Goal: Find specific page/section: Find specific page/section

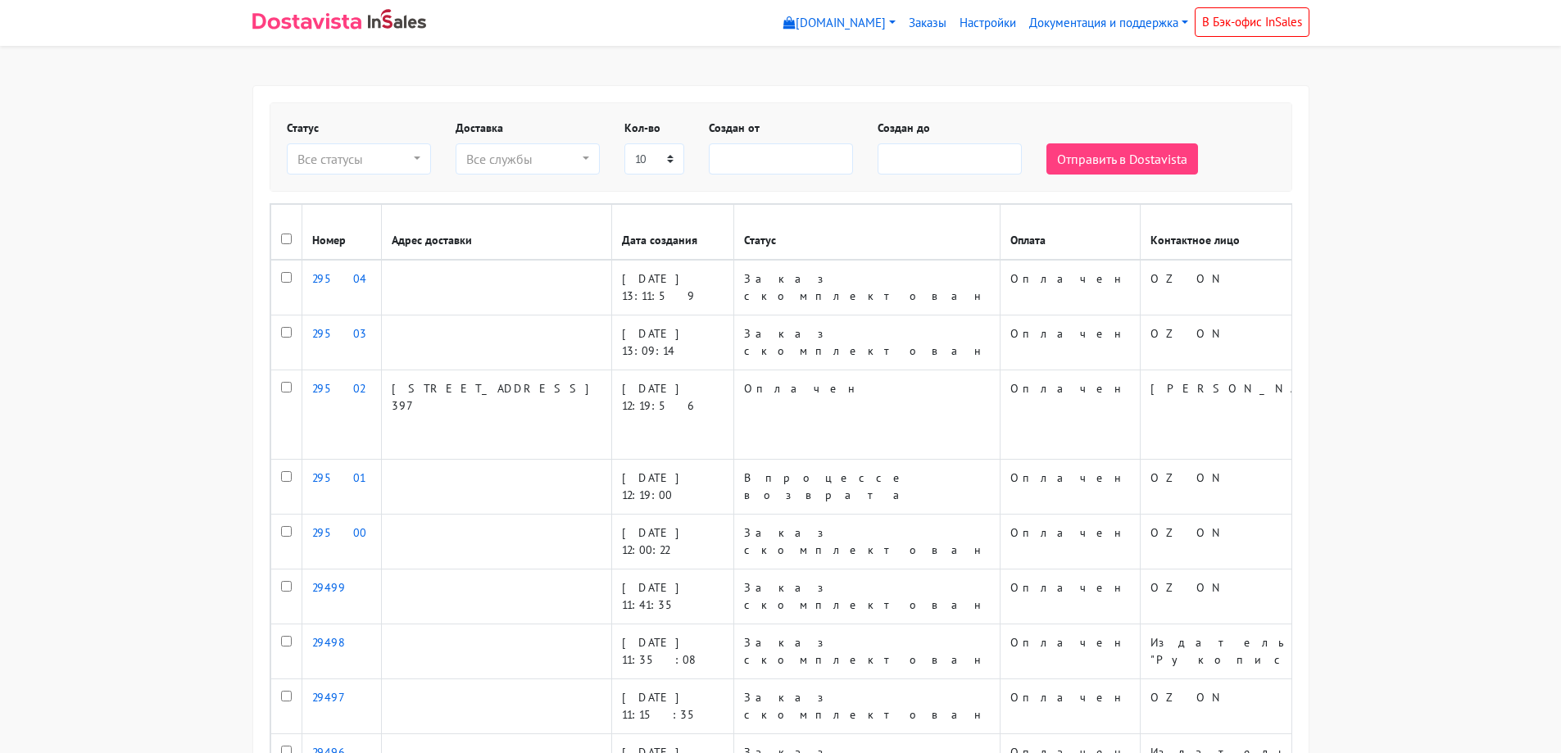
select select
click at [580, 162] on button "Все службы" at bounding box center [528, 158] width 144 height 31
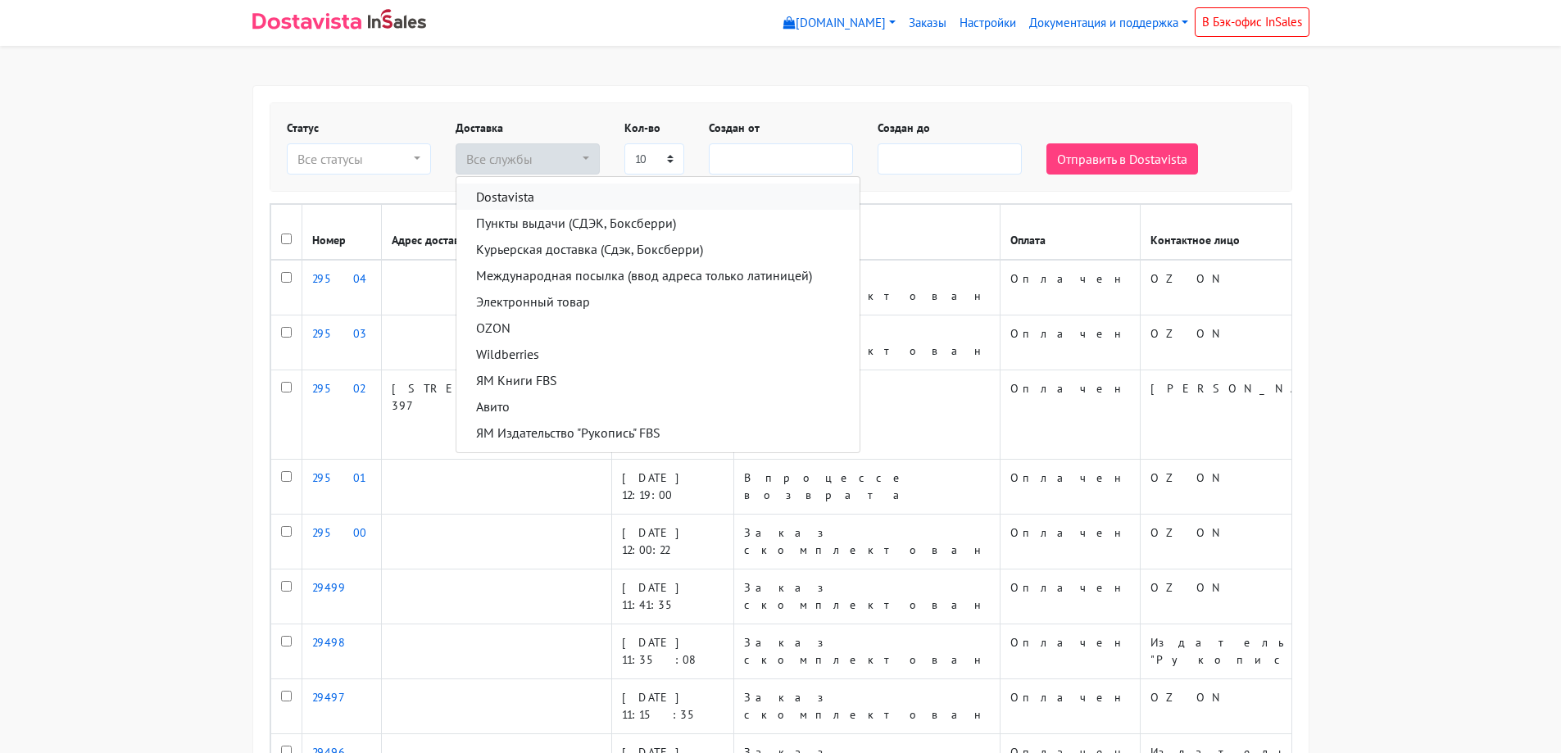
click at [555, 196] on link "Dostavista" at bounding box center [657, 197] width 403 height 26
select select "13021185"
click at [125, 218] on body "myshop-zr317.myinsales.ru myshop-zr317.myinsales.ru Выйти Заказы Настройки" at bounding box center [780, 462] width 1561 height 924
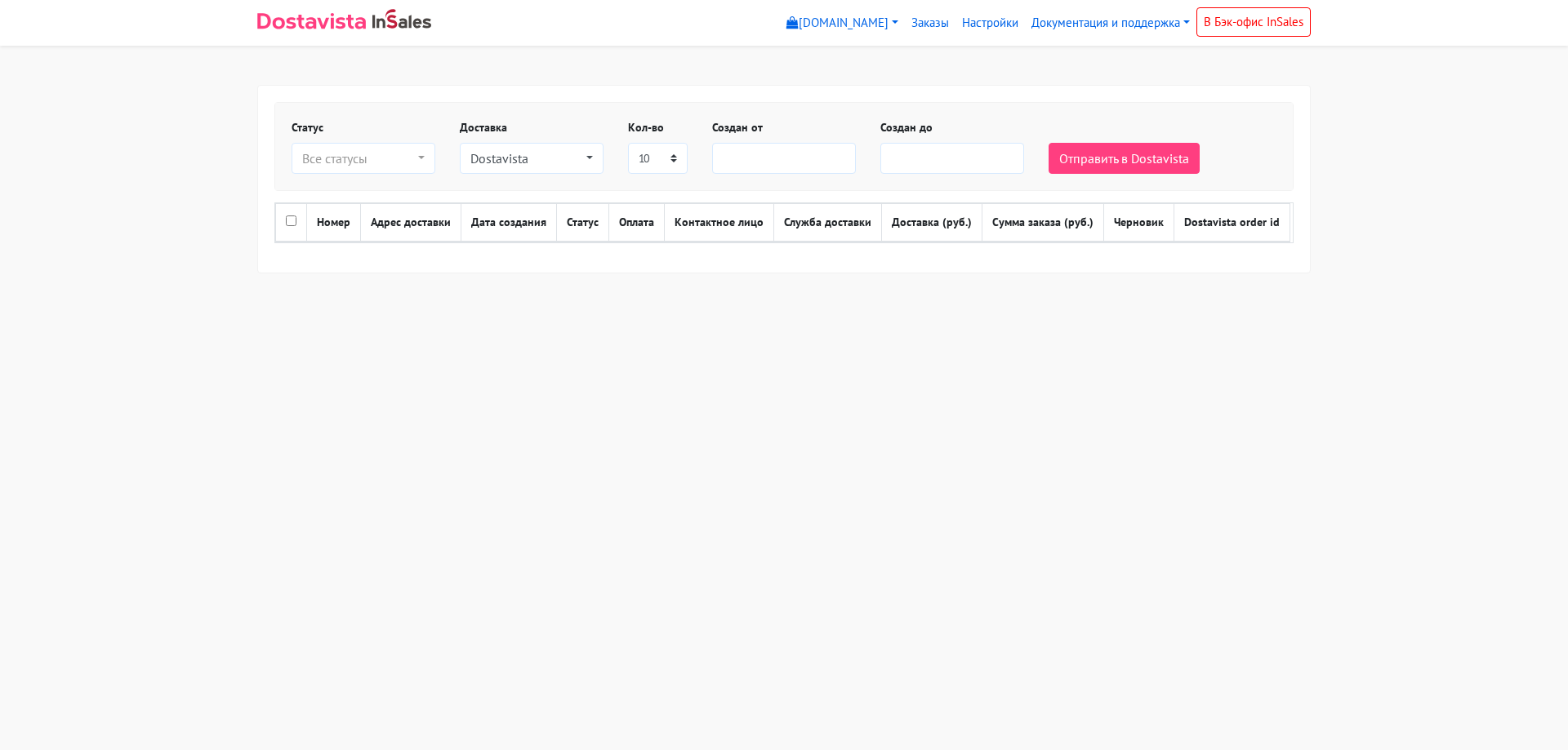
select select
click at [572, 159] on div "Dostavista" at bounding box center [526, 158] width 113 height 20
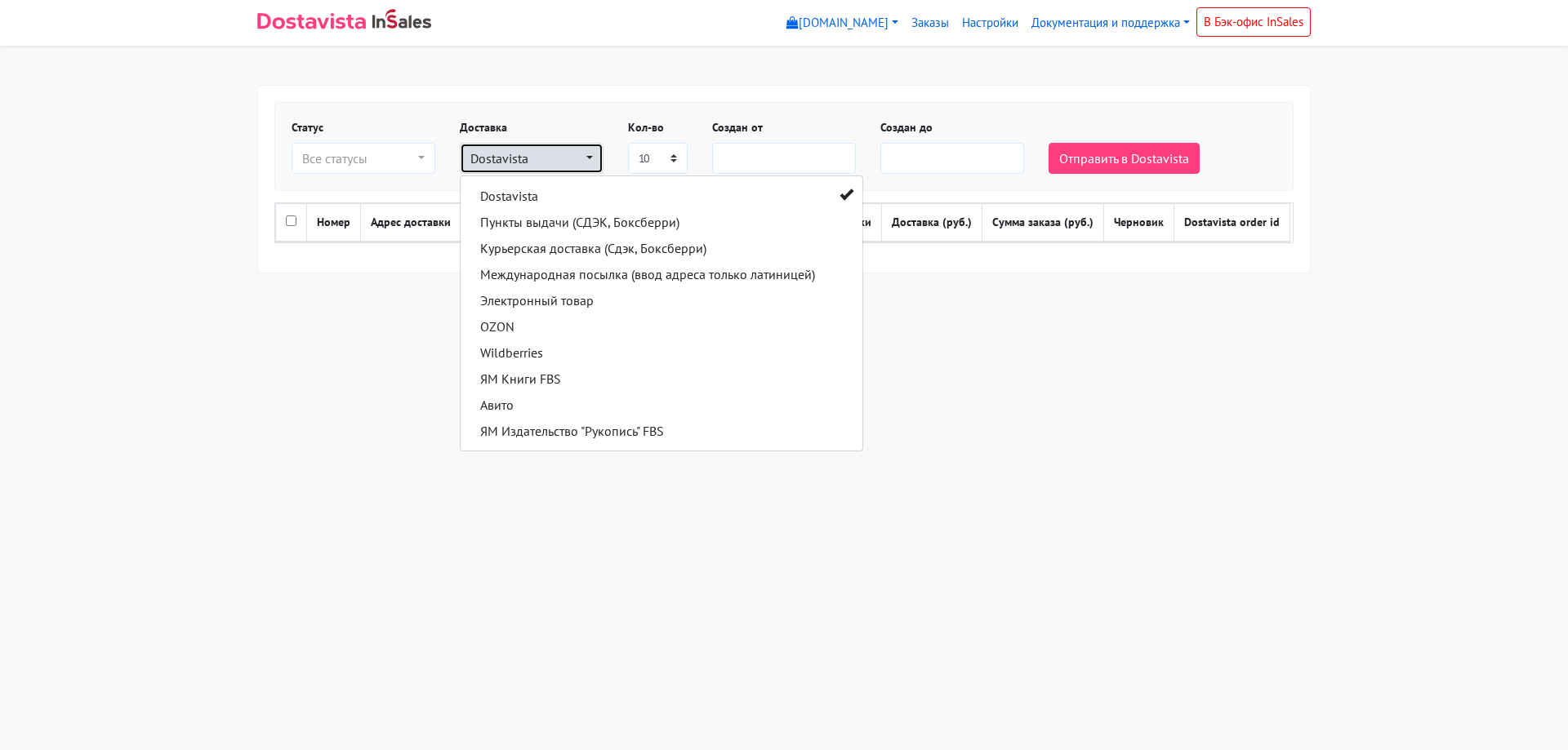
click at [572, 159] on div "Dostavista" at bounding box center [526, 158] width 113 height 20
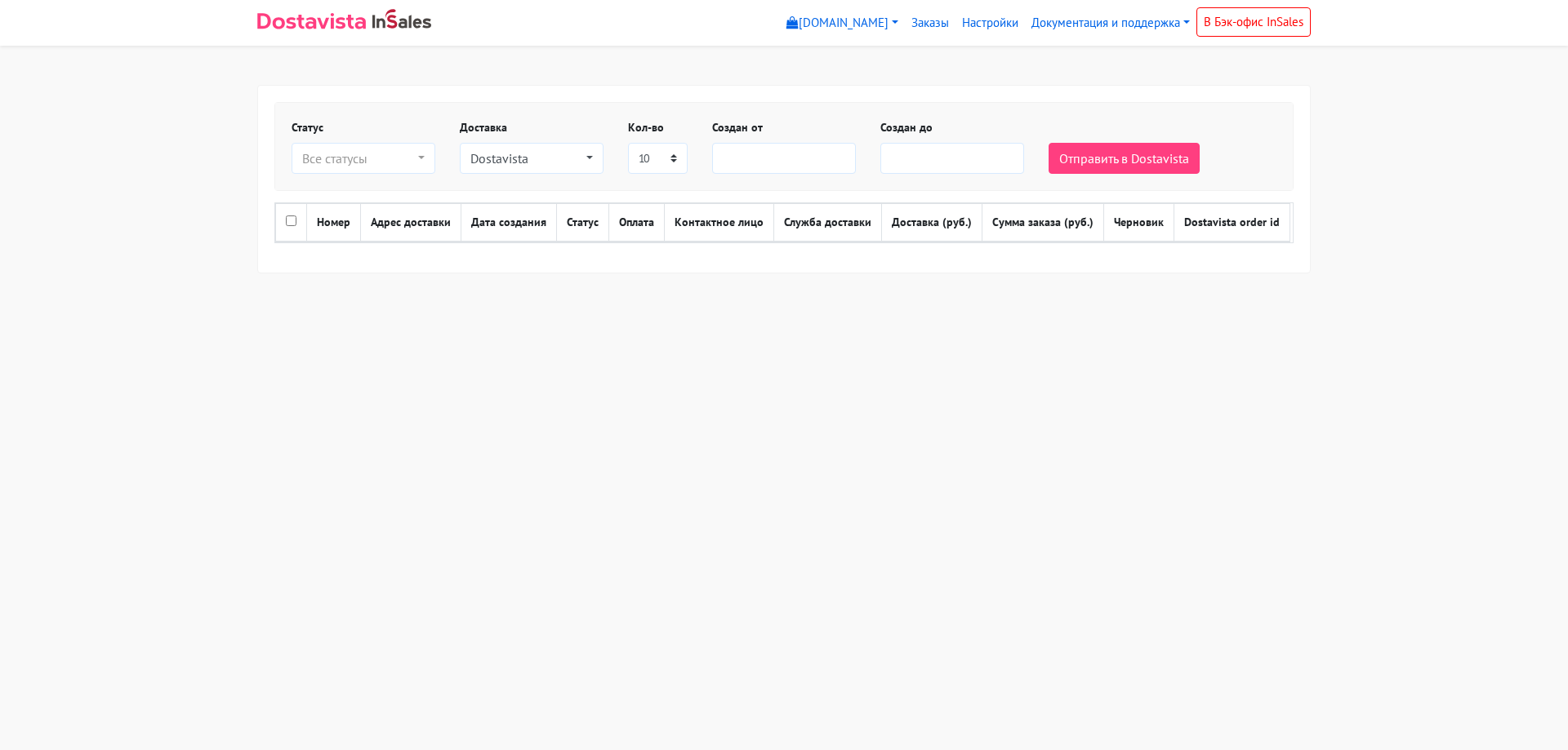
select select
click at [572, 159] on div "Dostavista" at bounding box center [526, 158] width 113 height 20
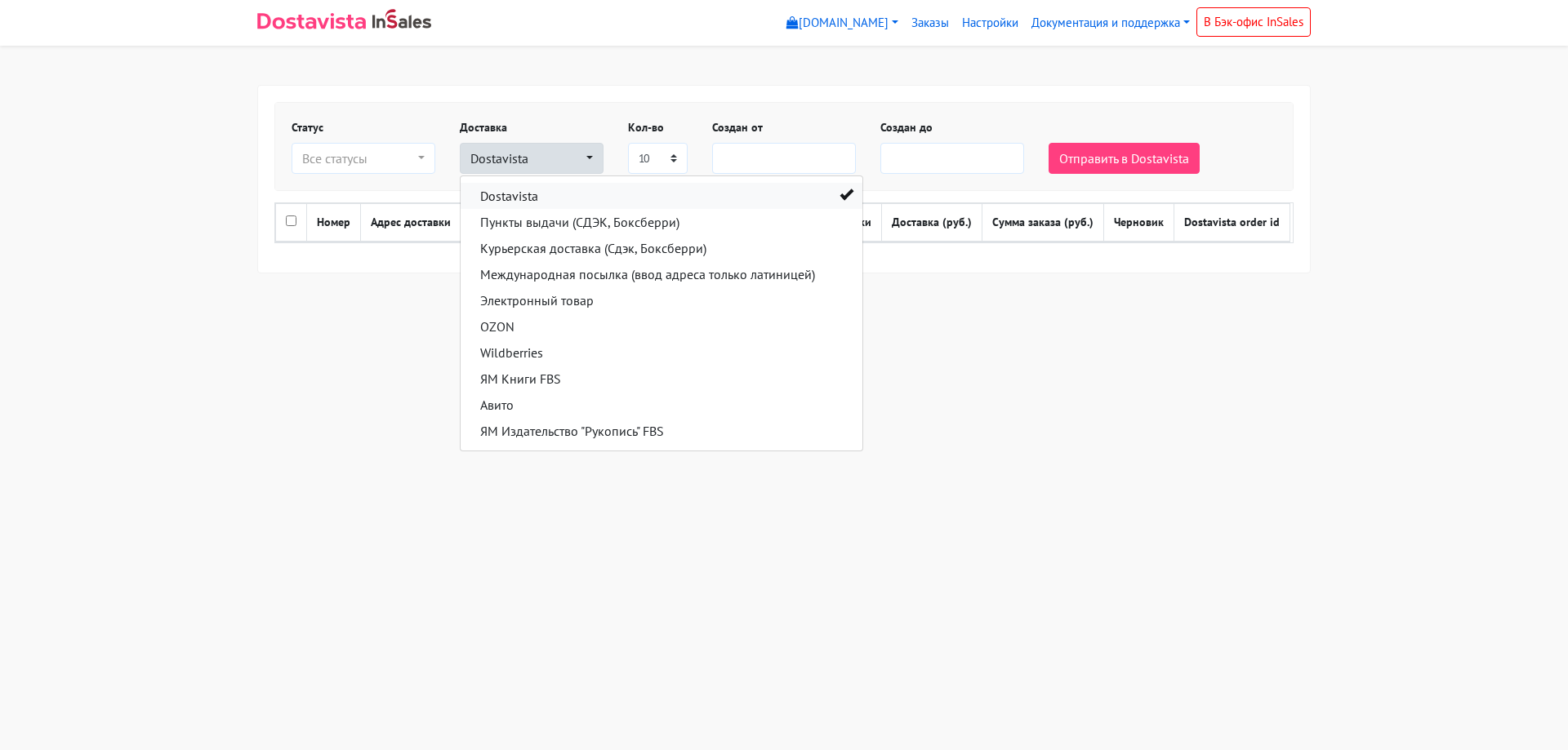
click at [844, 188] on span at bounding box center [847, 193] width 7 height 13
select select
click at [328, 313] on html "myshop-zr317.myinsales.ru myshop-zr317.myinsales.ru Выйти Заказы Настройки" at bounding box center [784, 156] width 1568 height 313
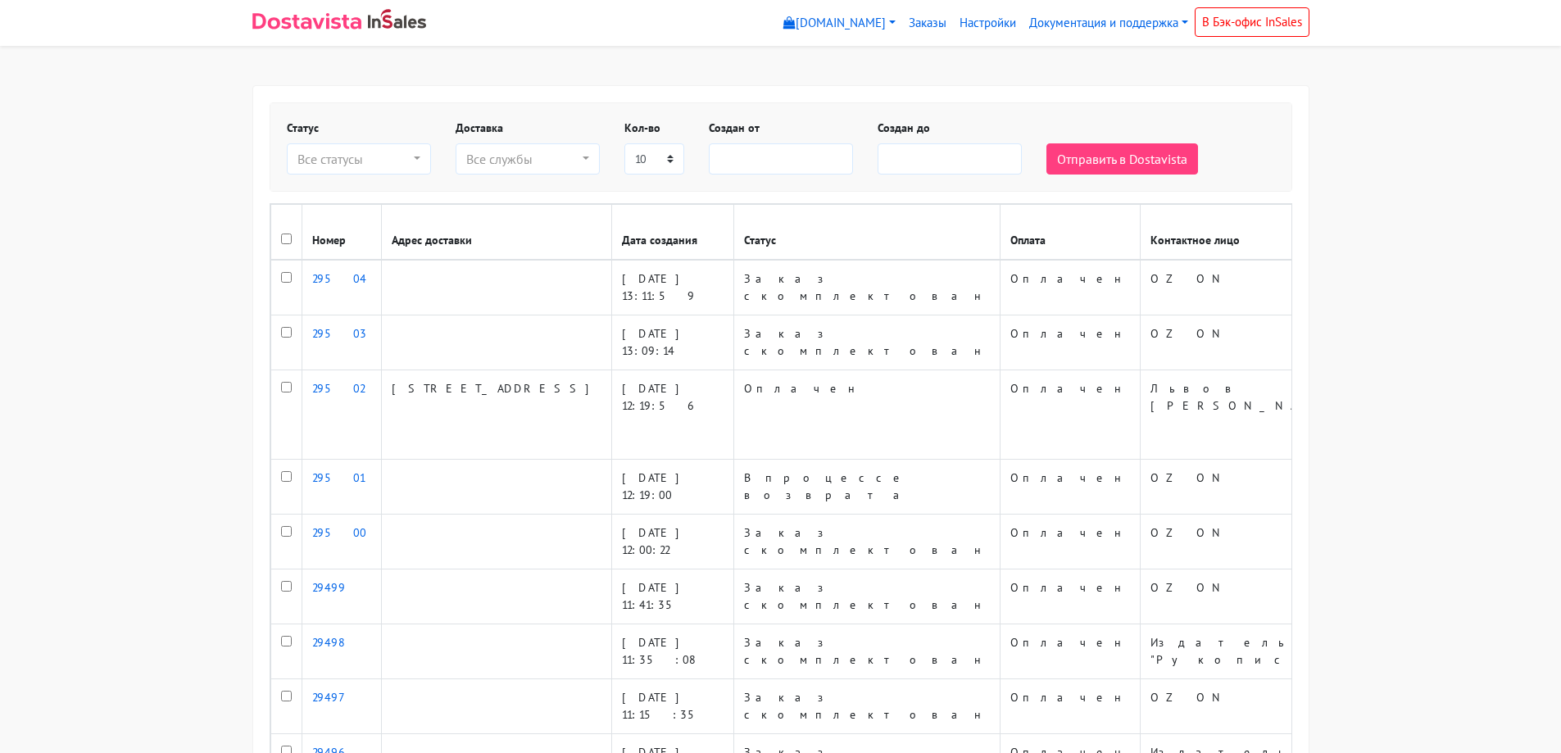
select select
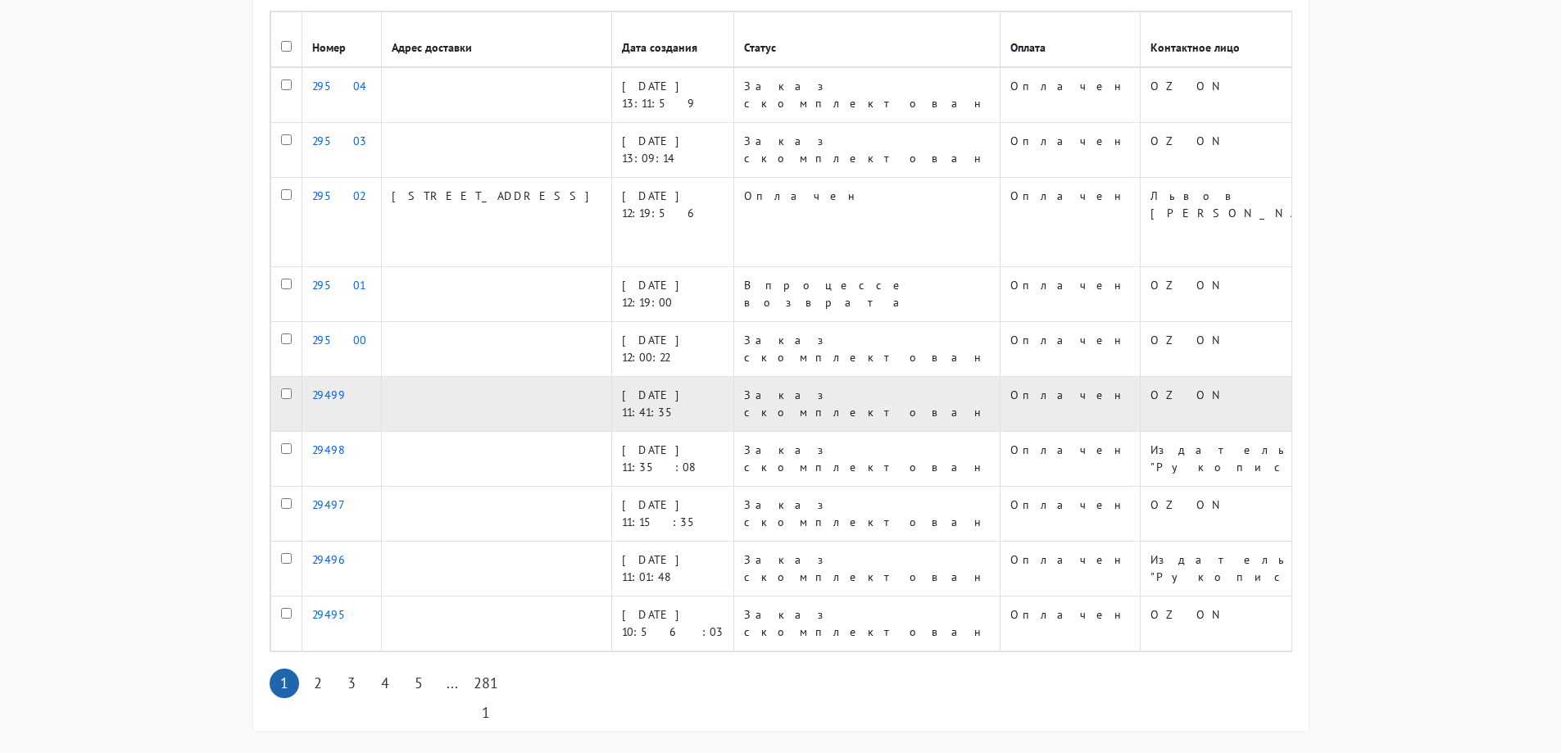
scroll to position [193, 0]
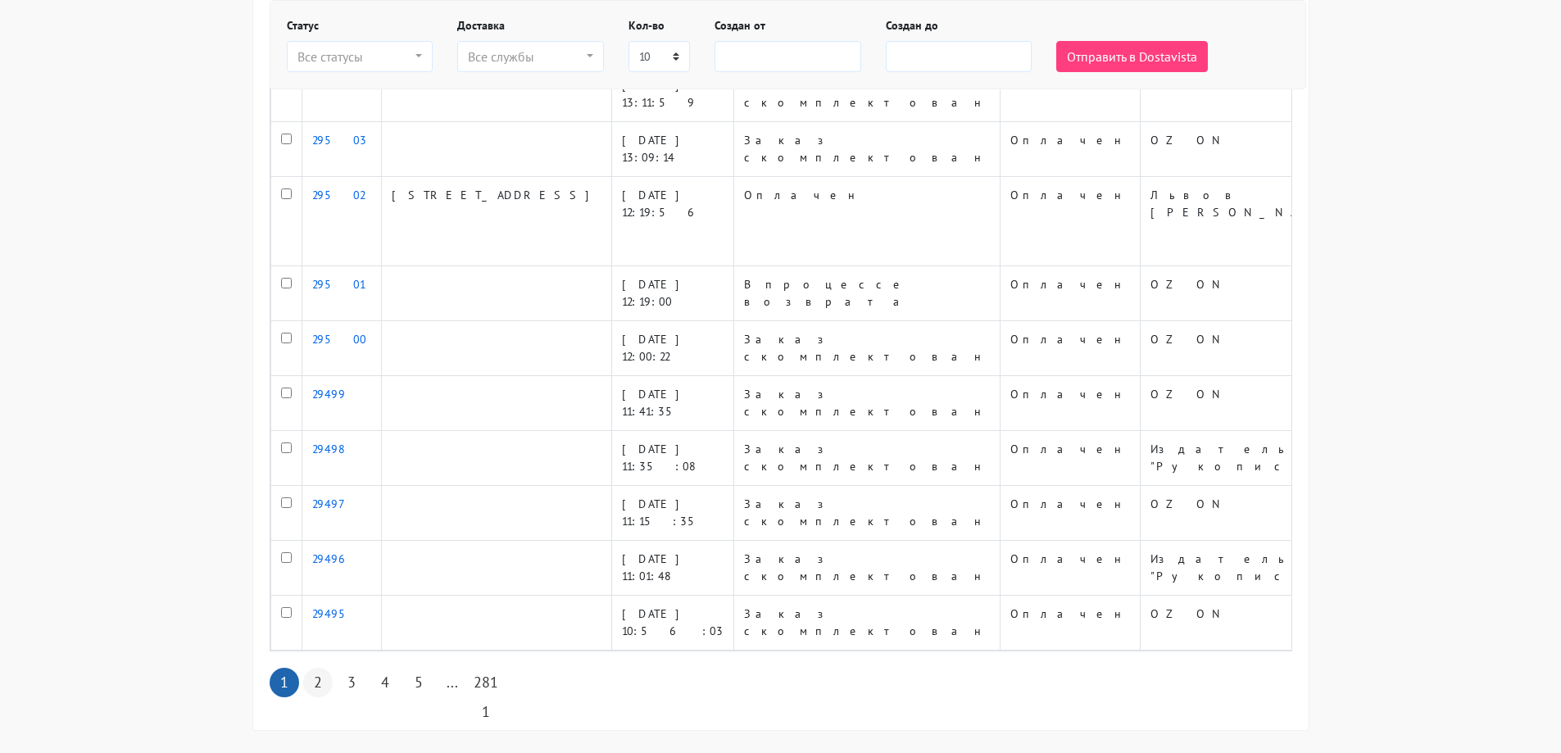
click at [320, 668] on link "2" at bounding box center [318, 683] width 30 height 30
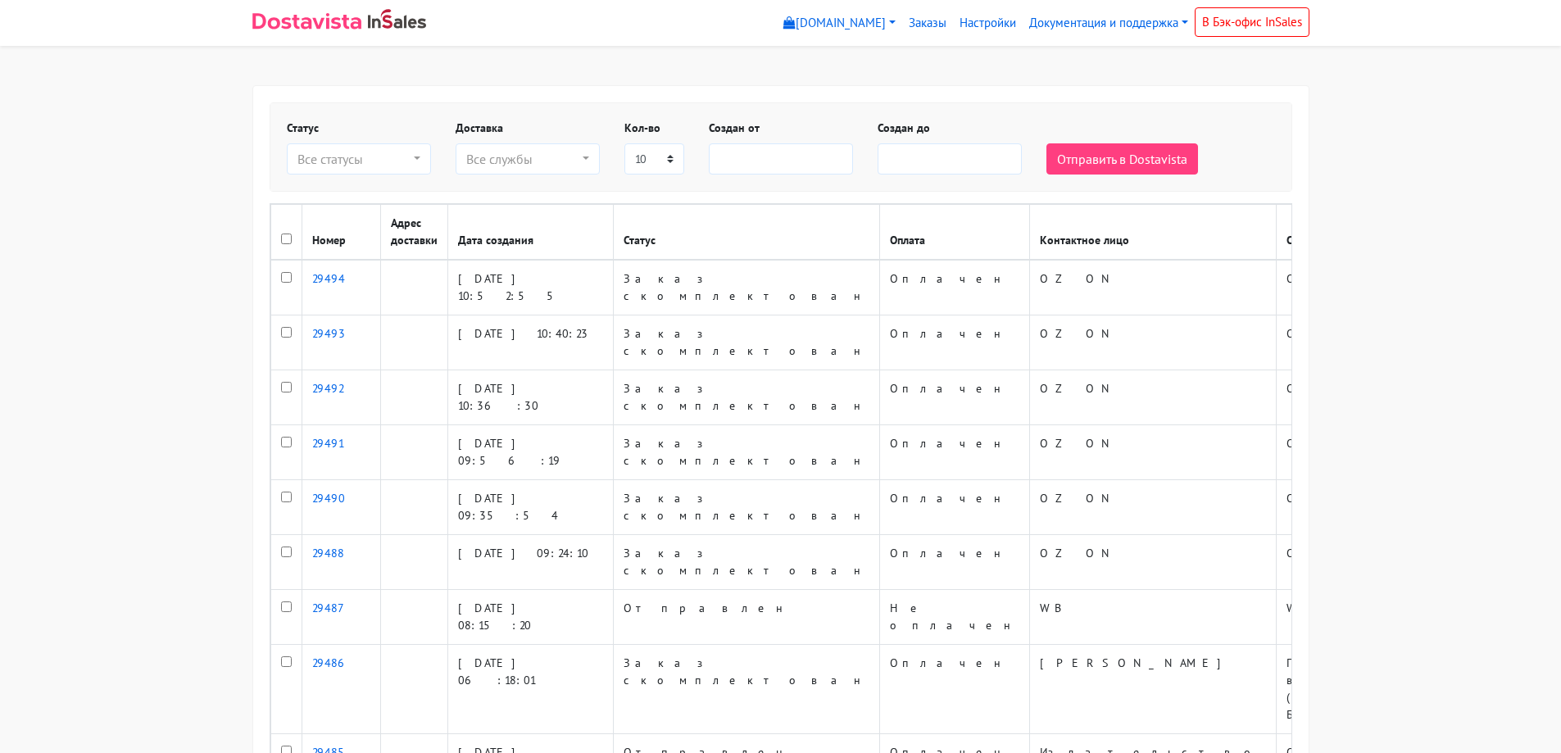
select select
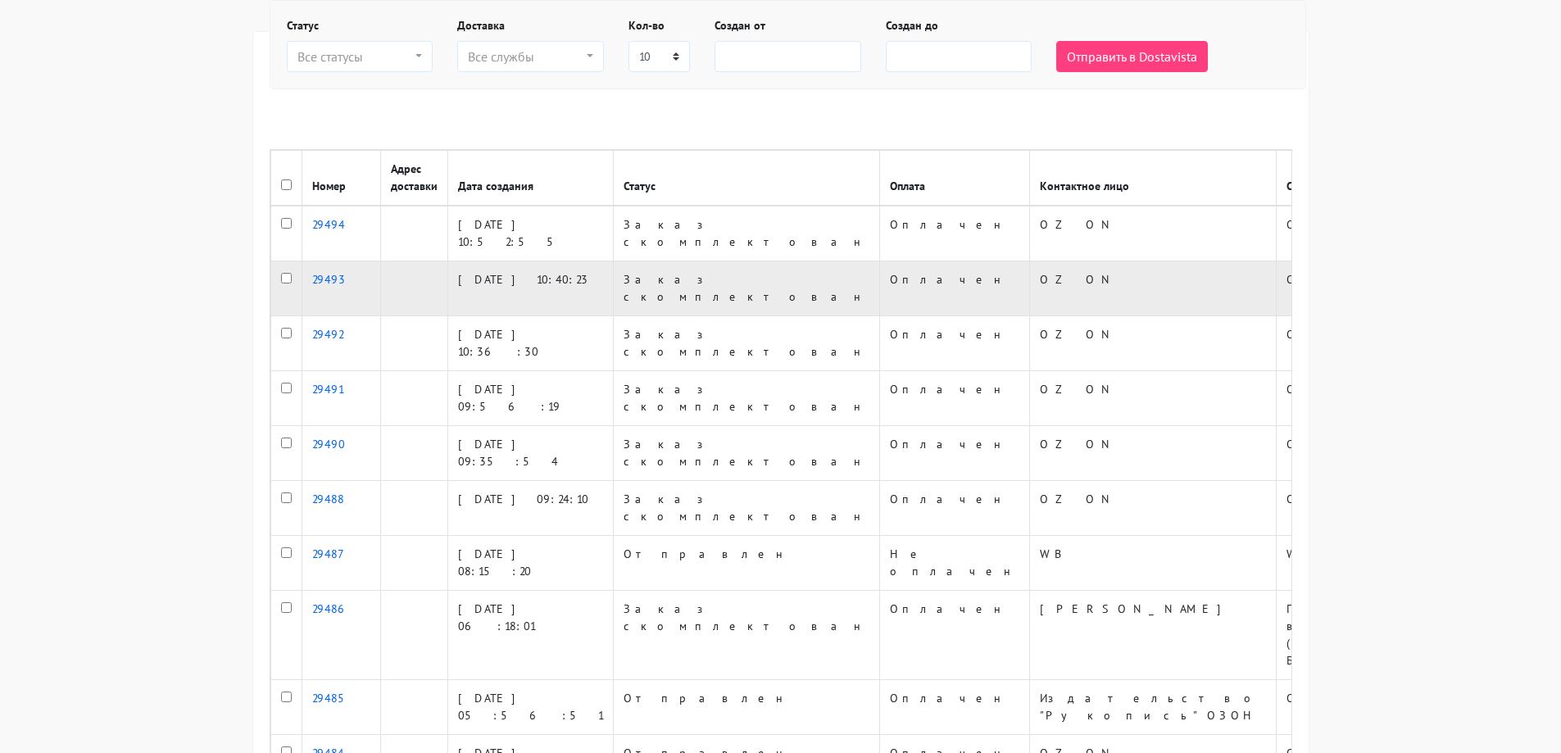
scroll to position [176, 0]
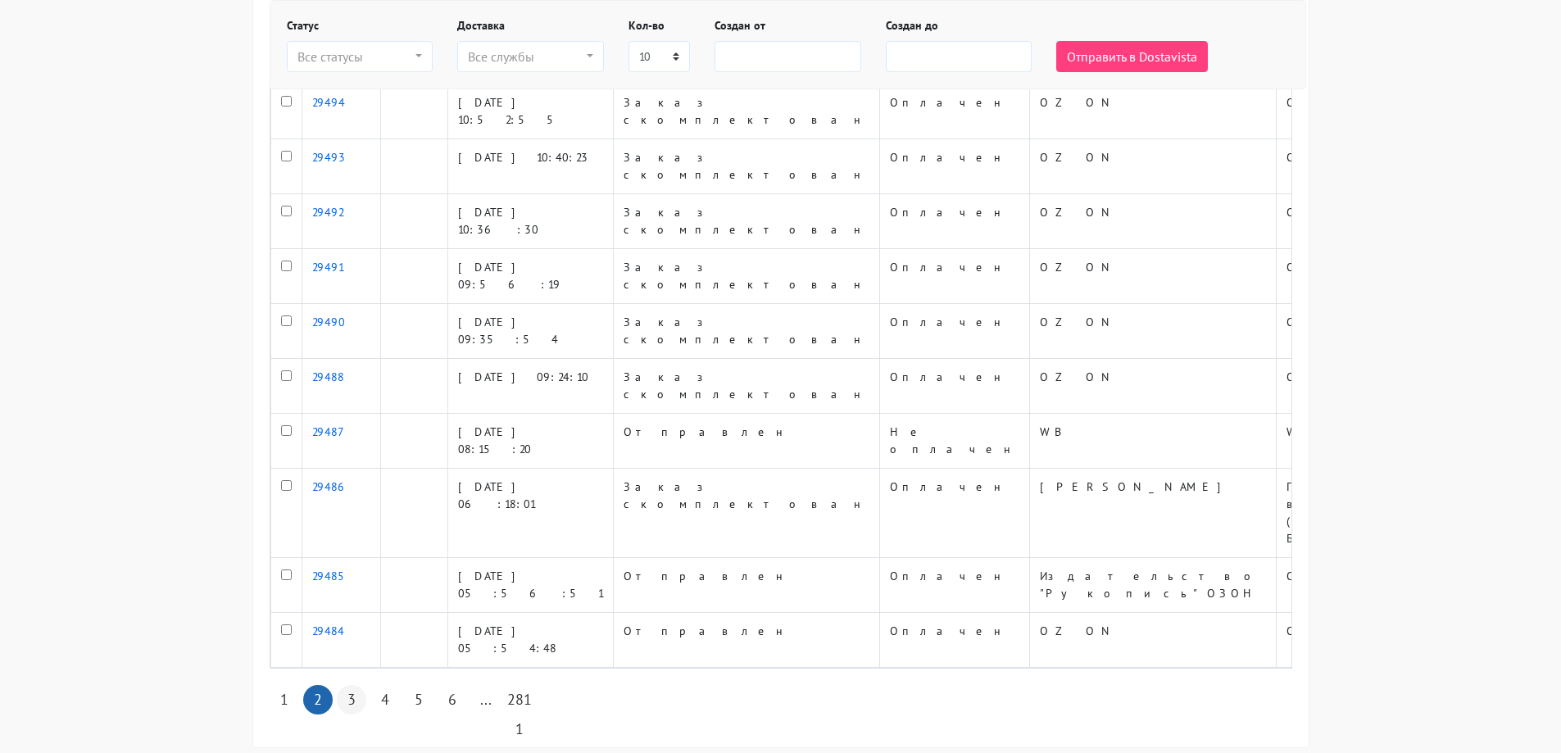
click at [356, 685] on link "3" at bounding box center [352, 700] width 30 height 30
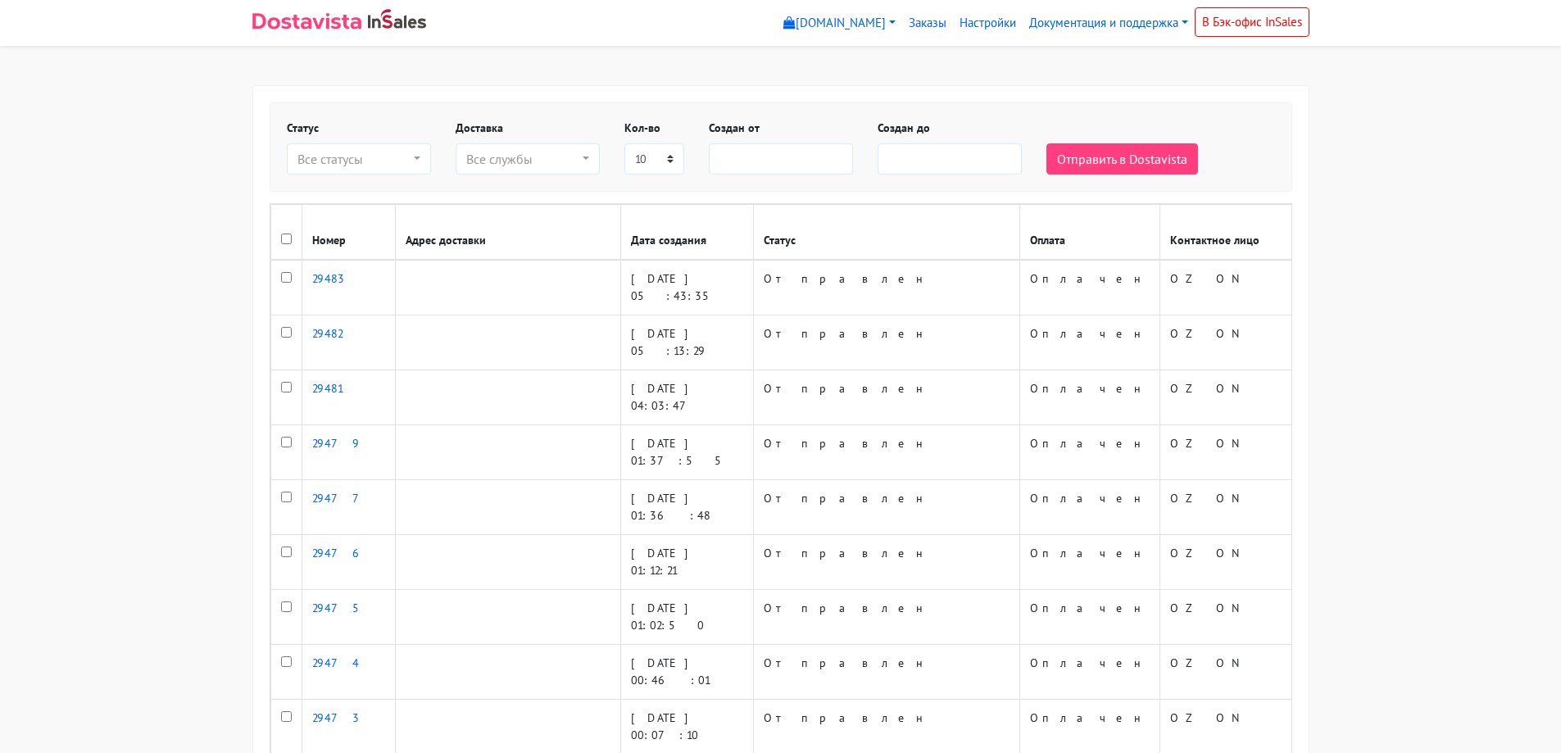
select select
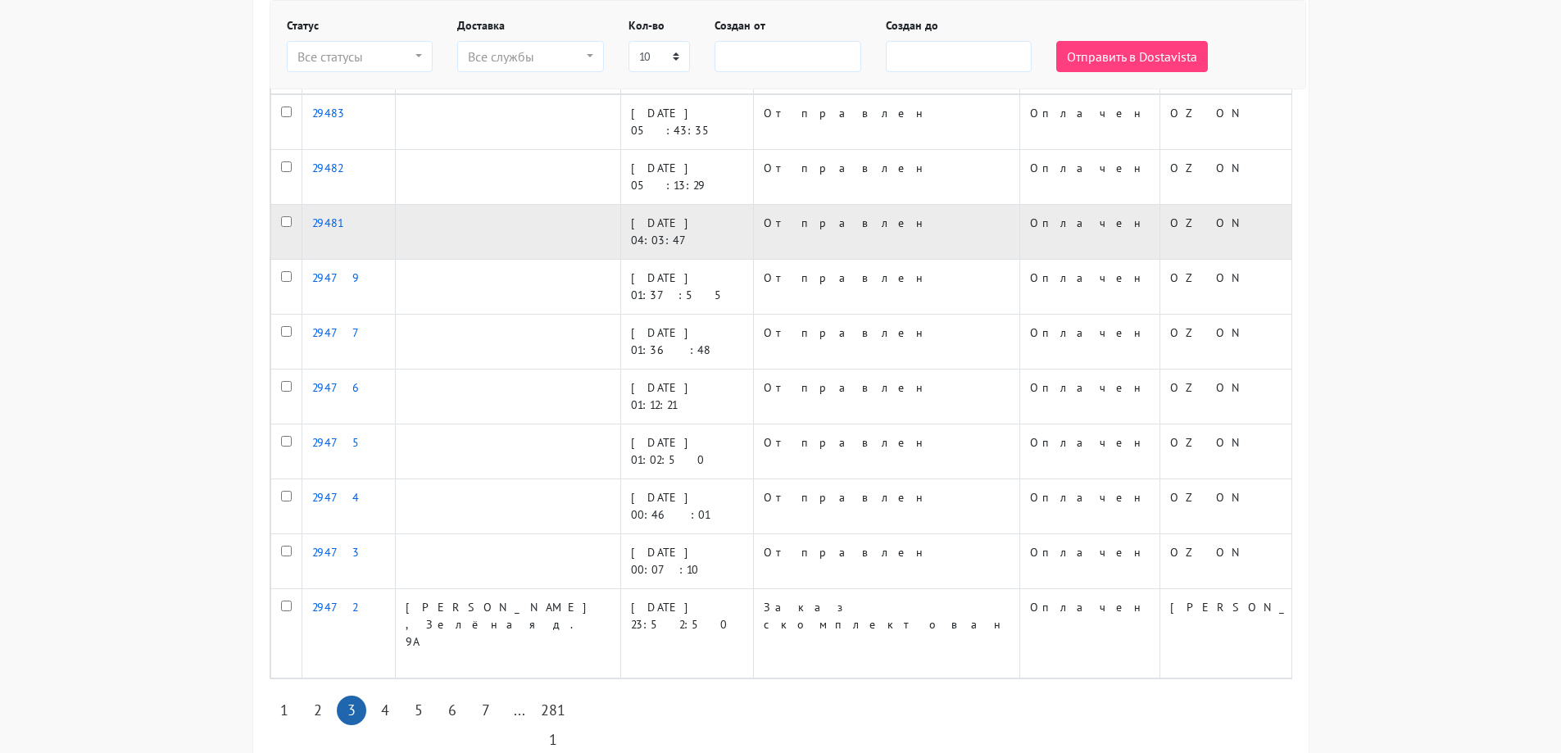
scroll to position [176, 0]
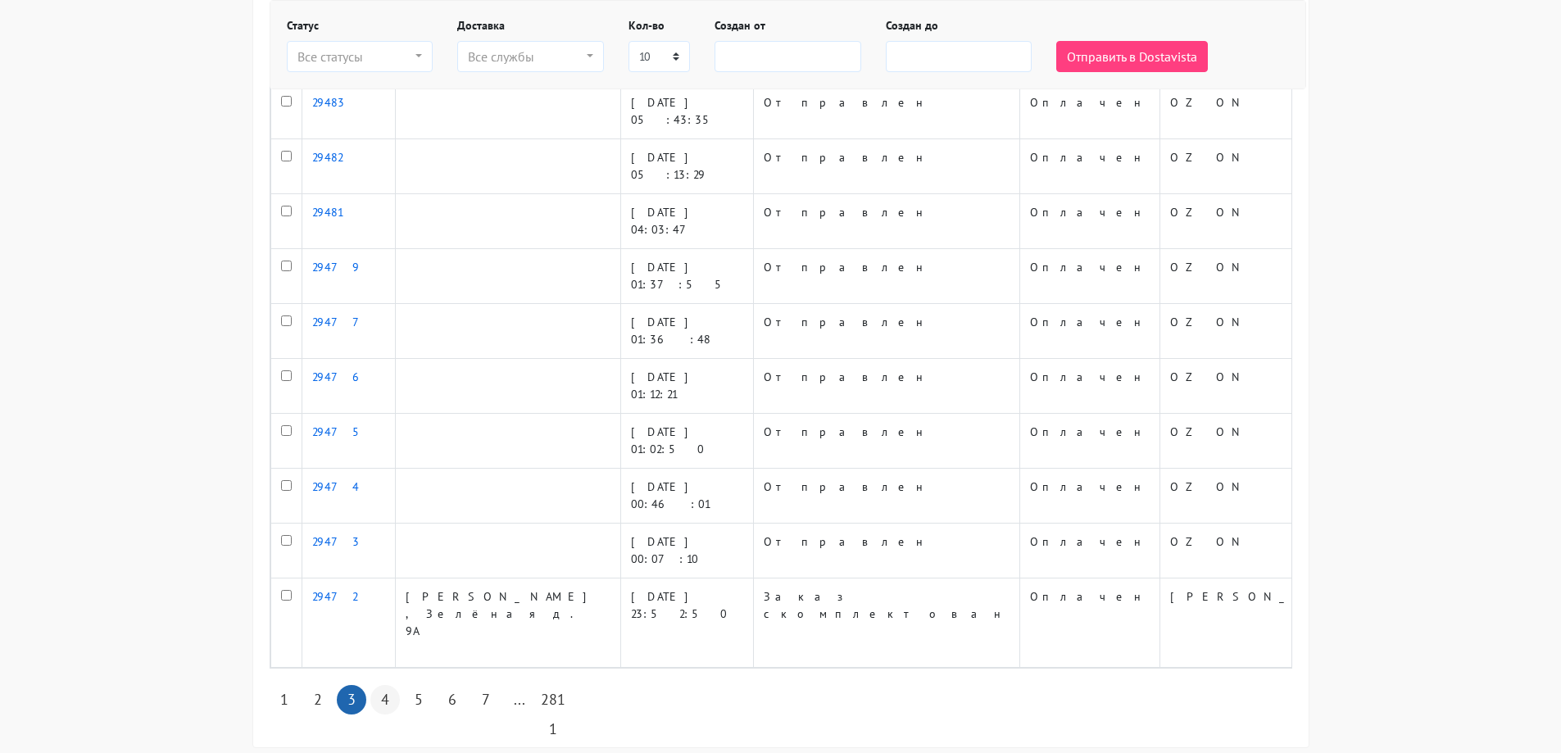
click at [386, 685] on link "4" at bounding box center [385, 700] width 30 height 30
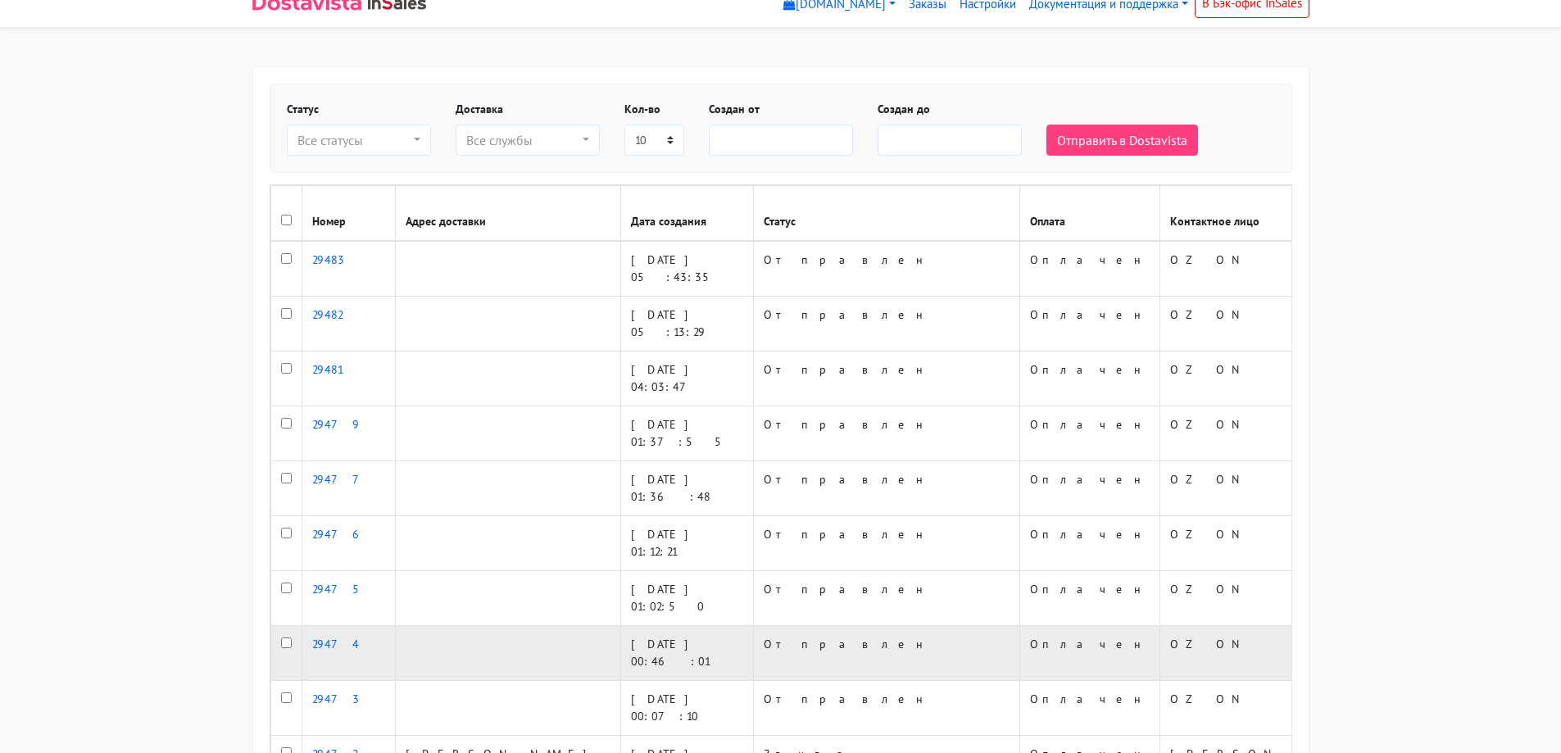
scroll to position [12, 0]
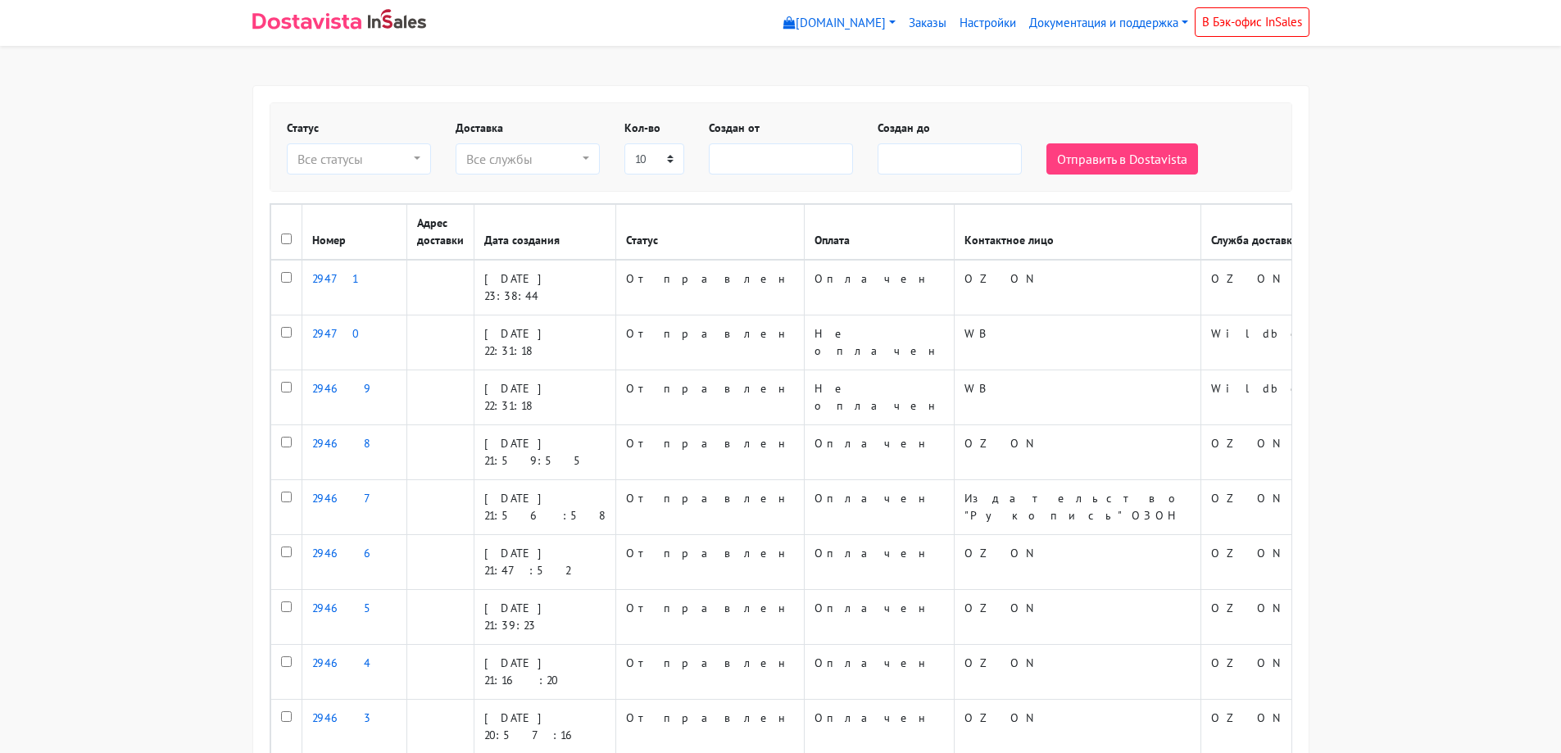
select select
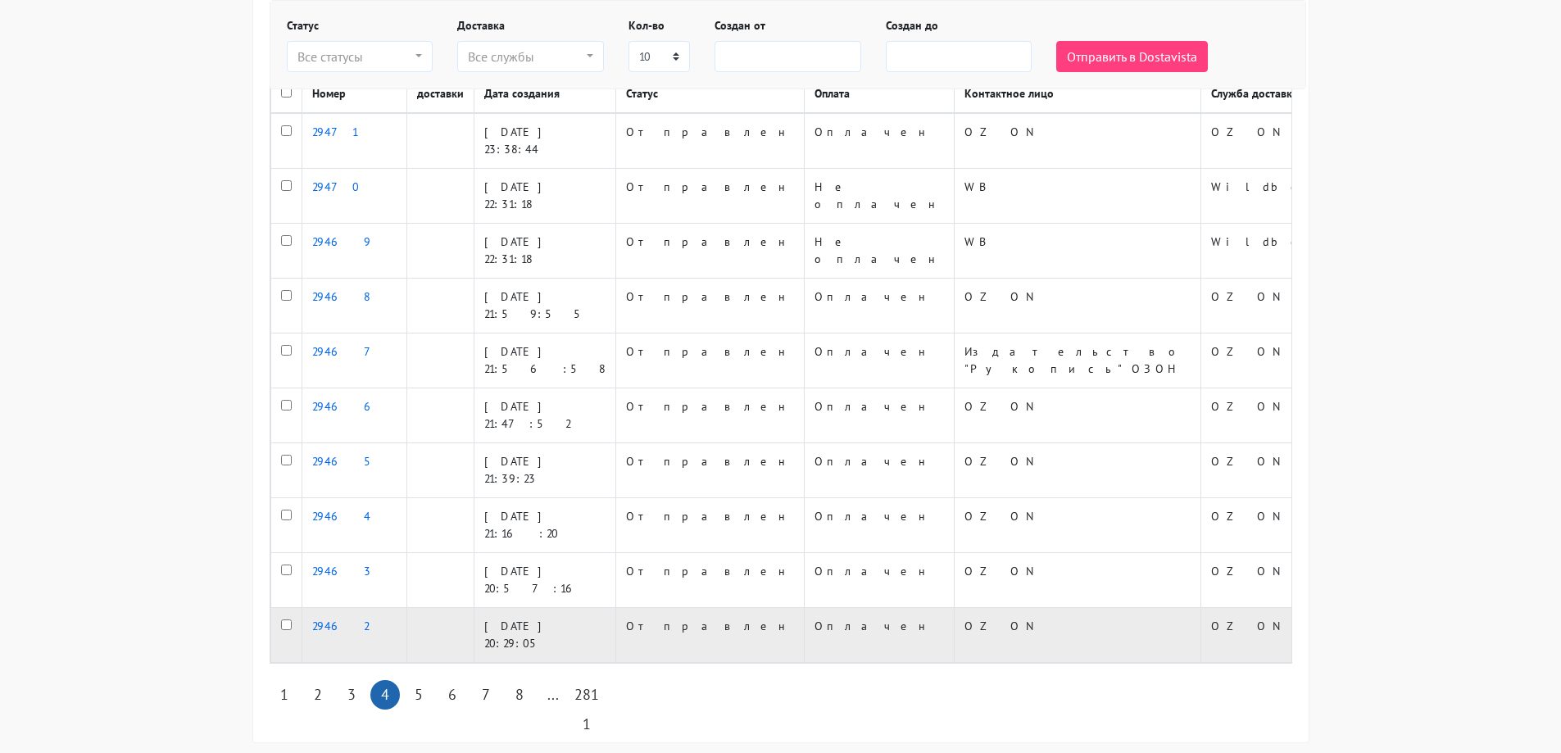
scroll to position [176, 0]
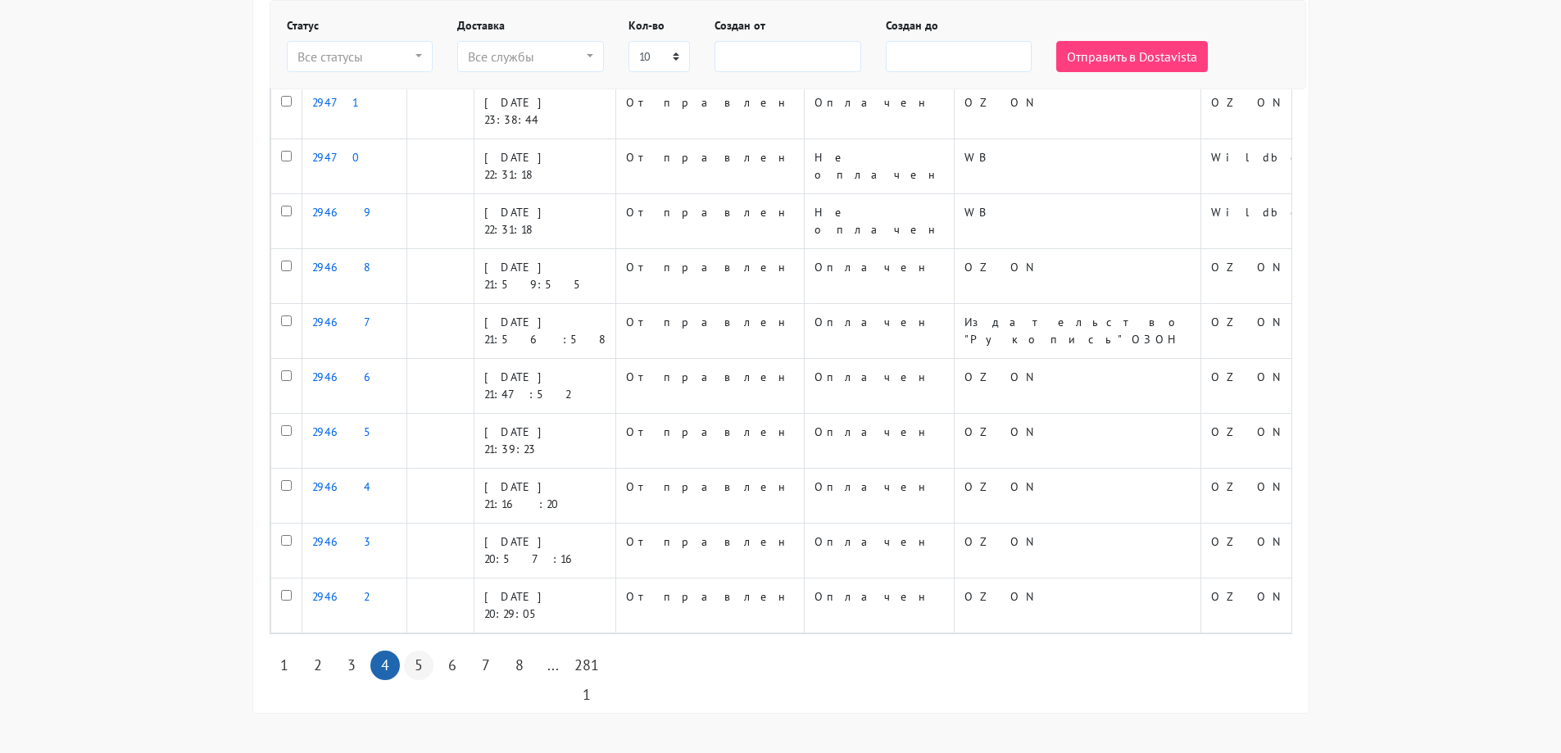
click at [414, 664] on link "5" at bounding box center [419, 666] width 30 height 30
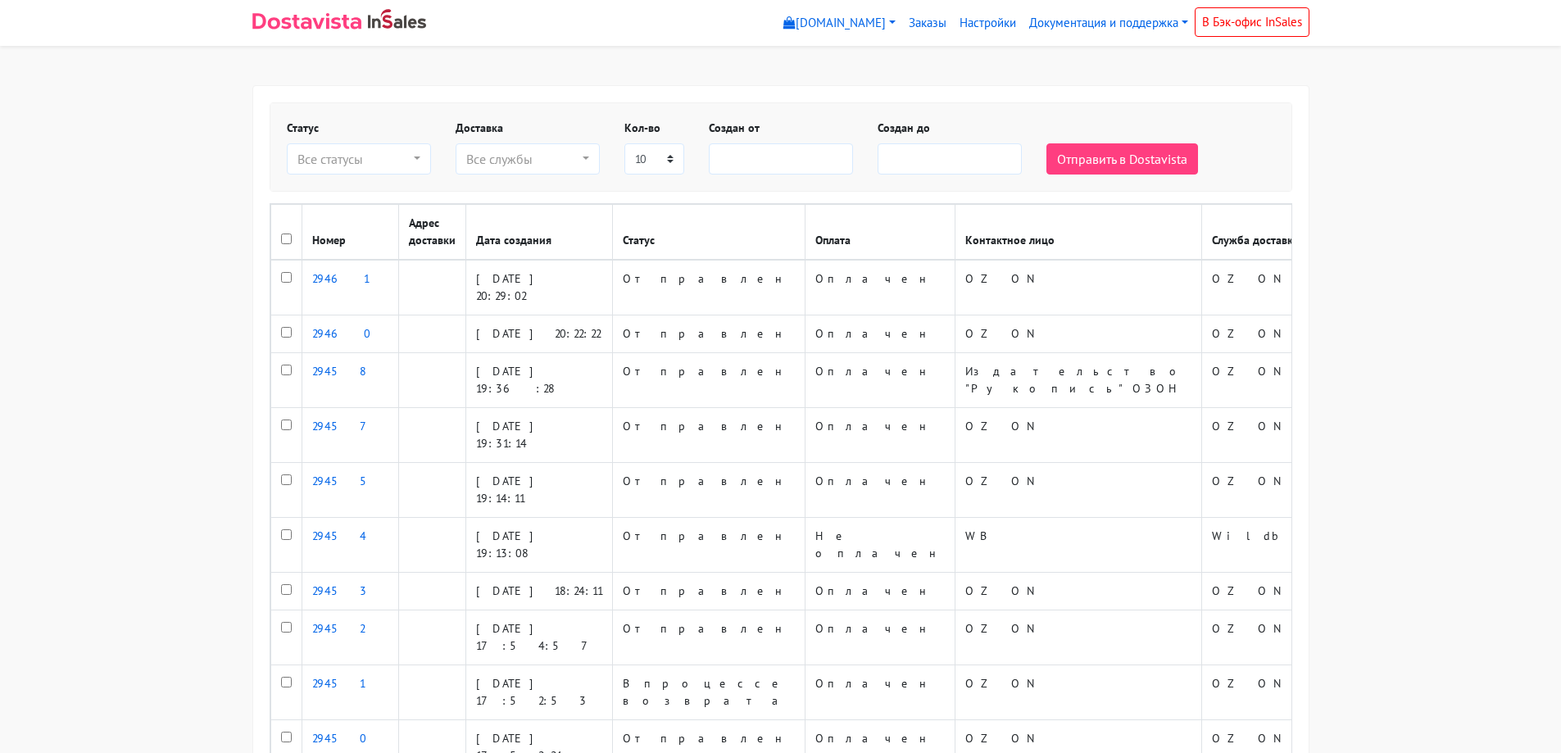
select select
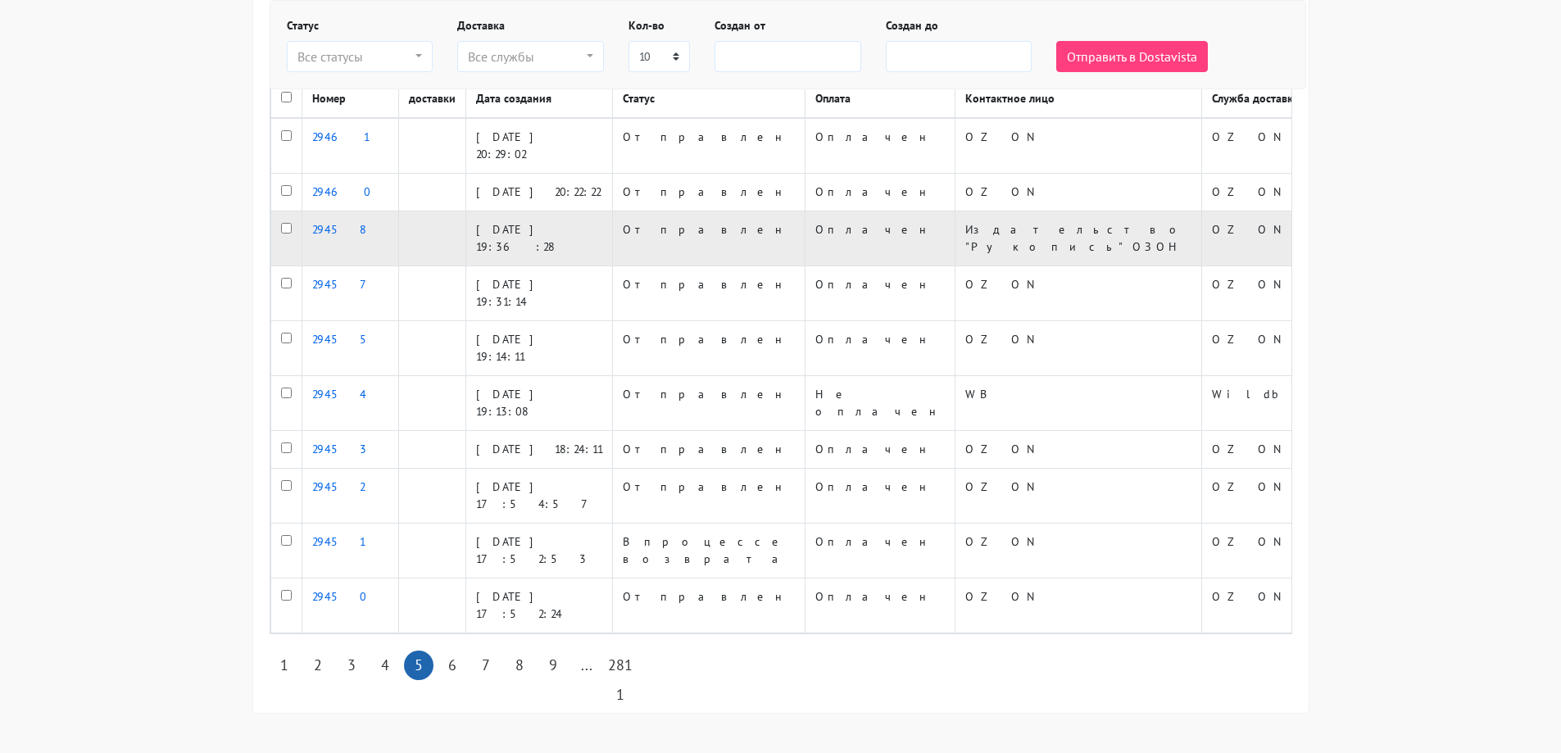
scroll to position [176, 0]
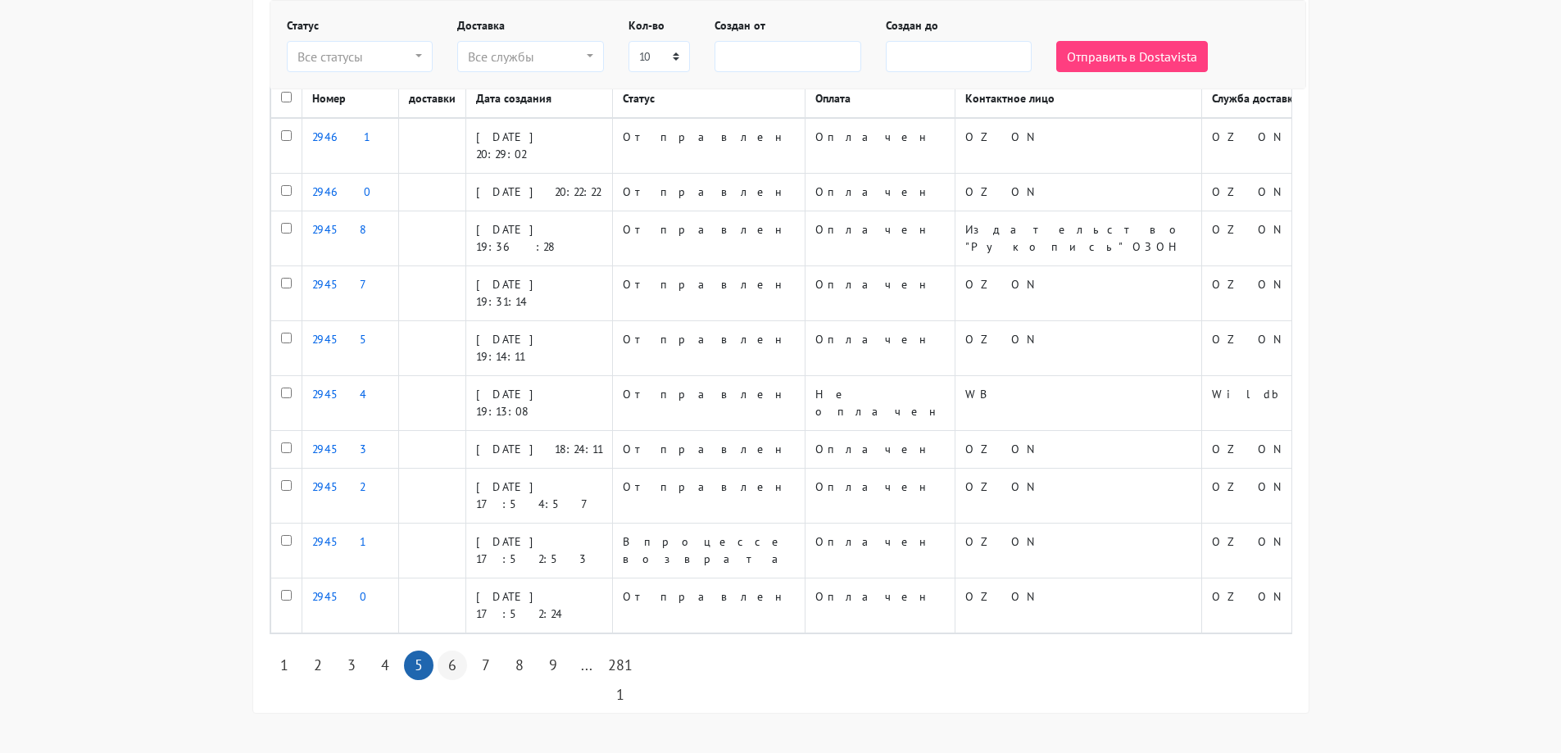
click at [455, 661] on link "6" at bounding box center [453, 666] width 30 height 30
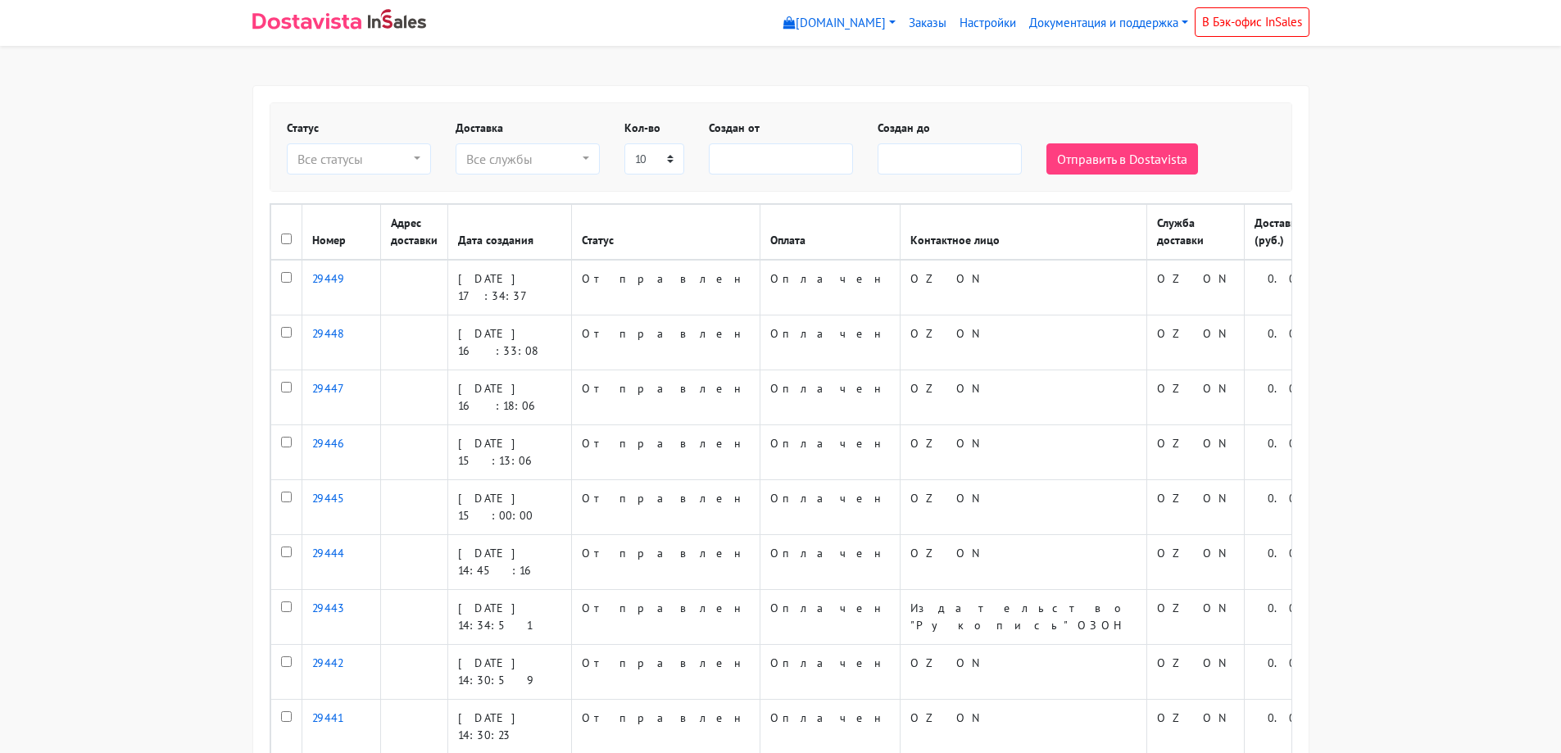
select select
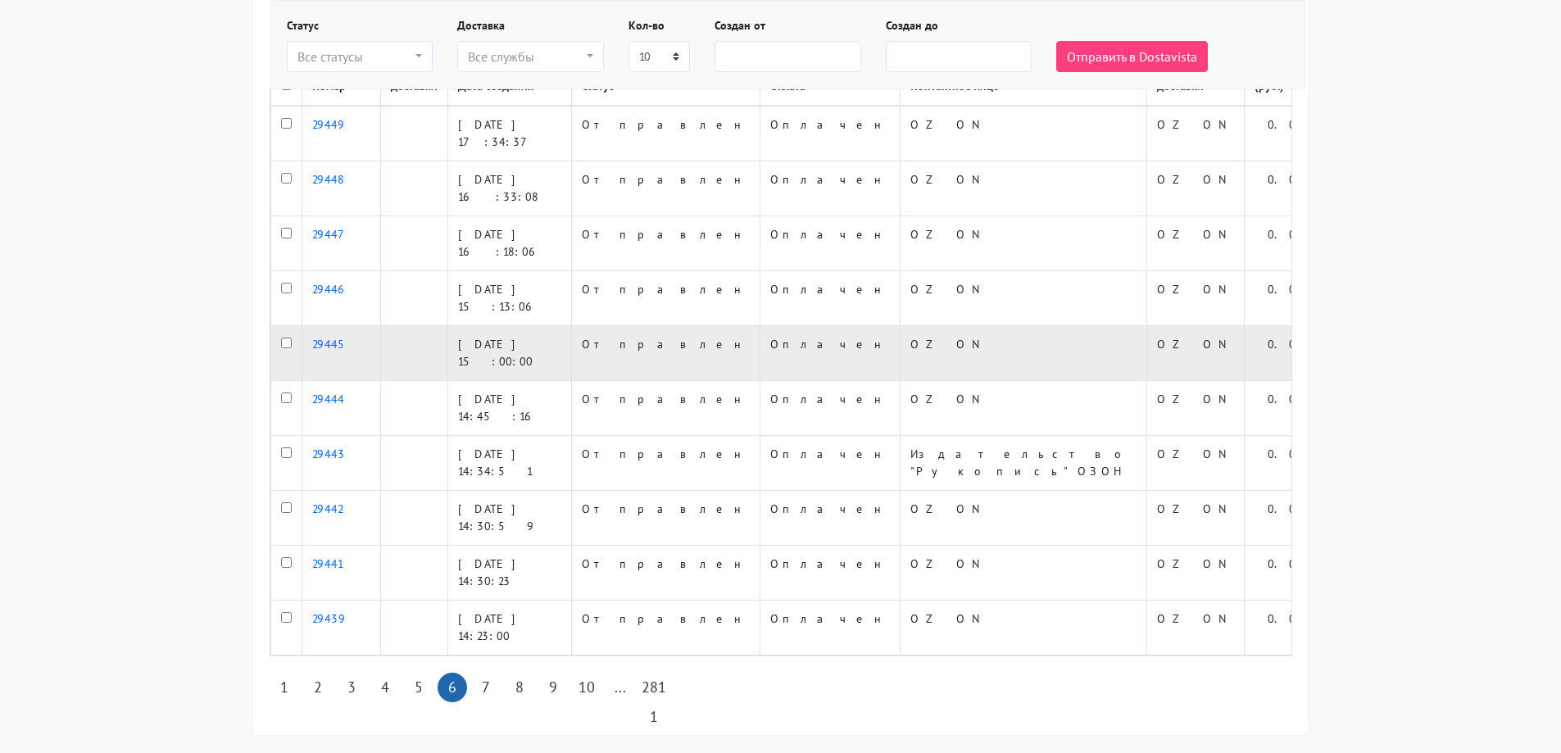
scroll to position [176, 0]
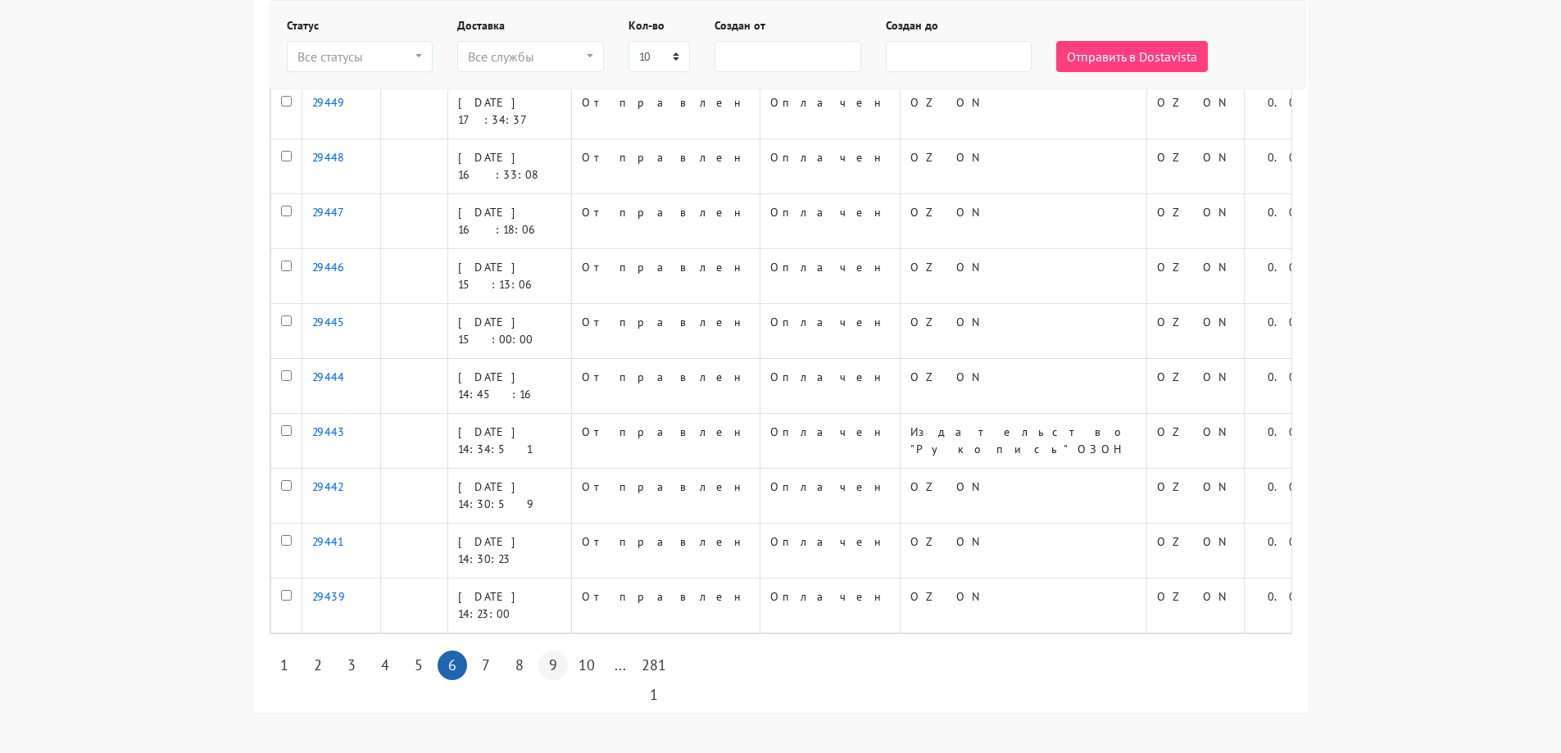
click at [553, 671] on link "9" at bounding box center [553, 666] width 30 height 30
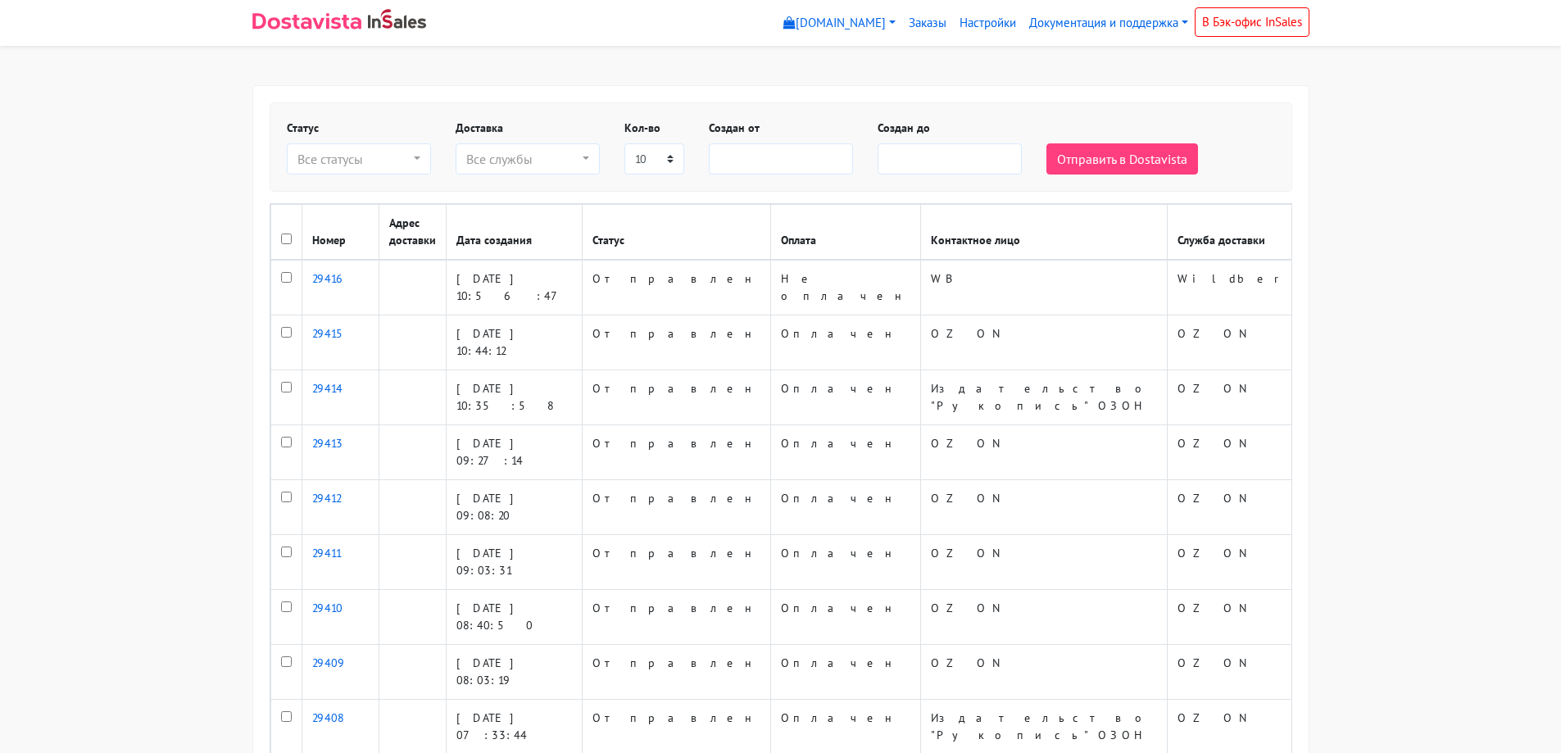
select select
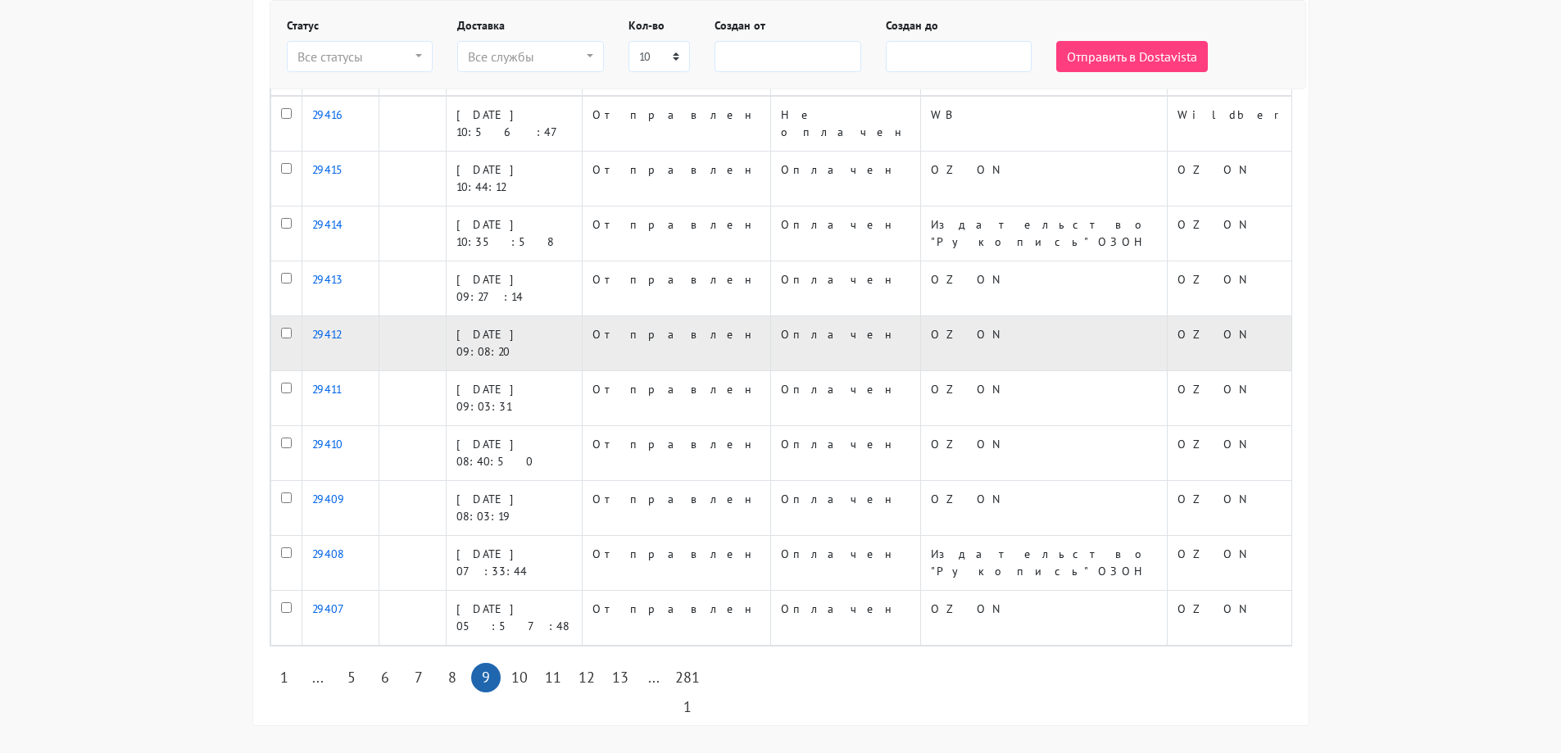
scroll to position [176, 0]
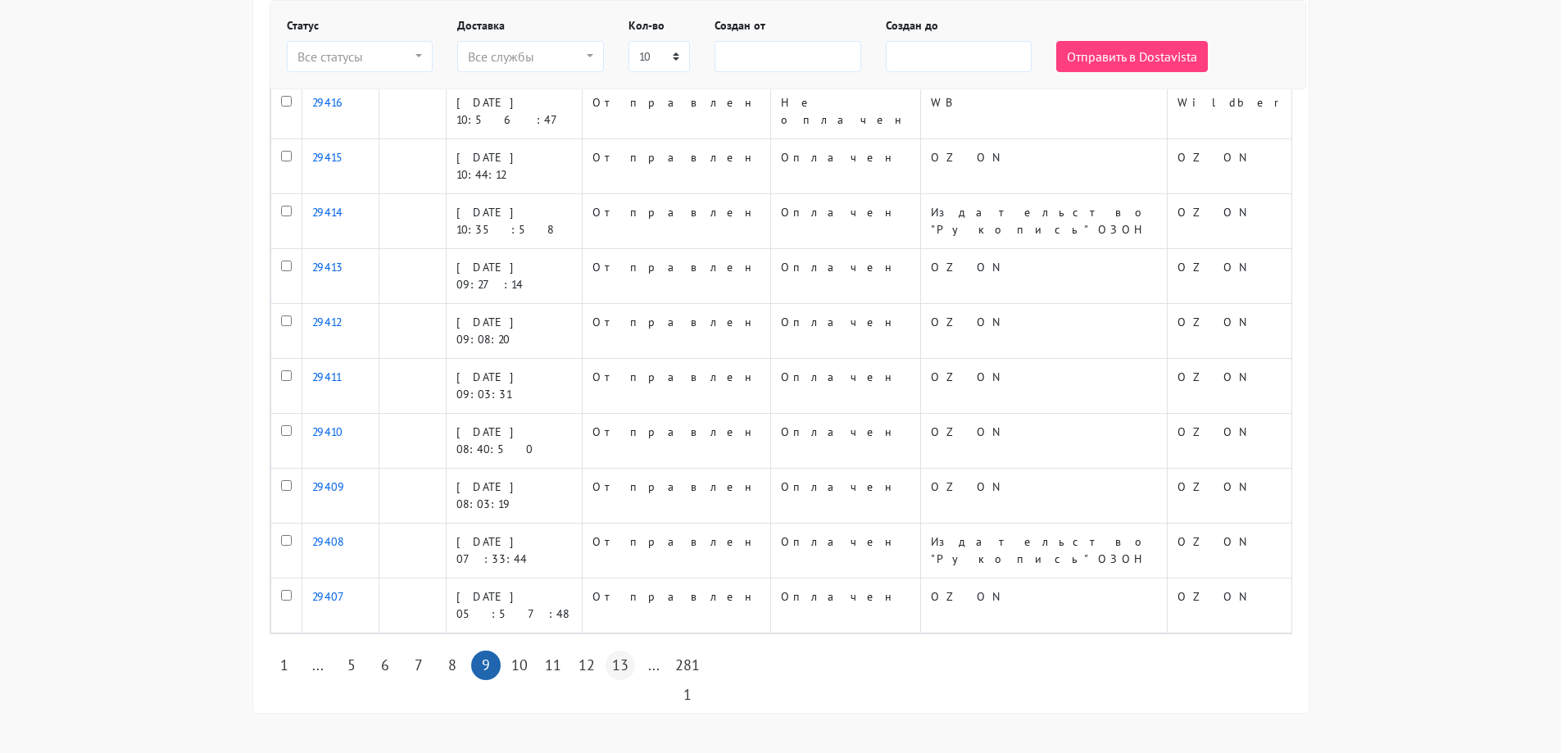
click at [622, 664] on link "13" at bounding box center [621, 666] width 30 height 30
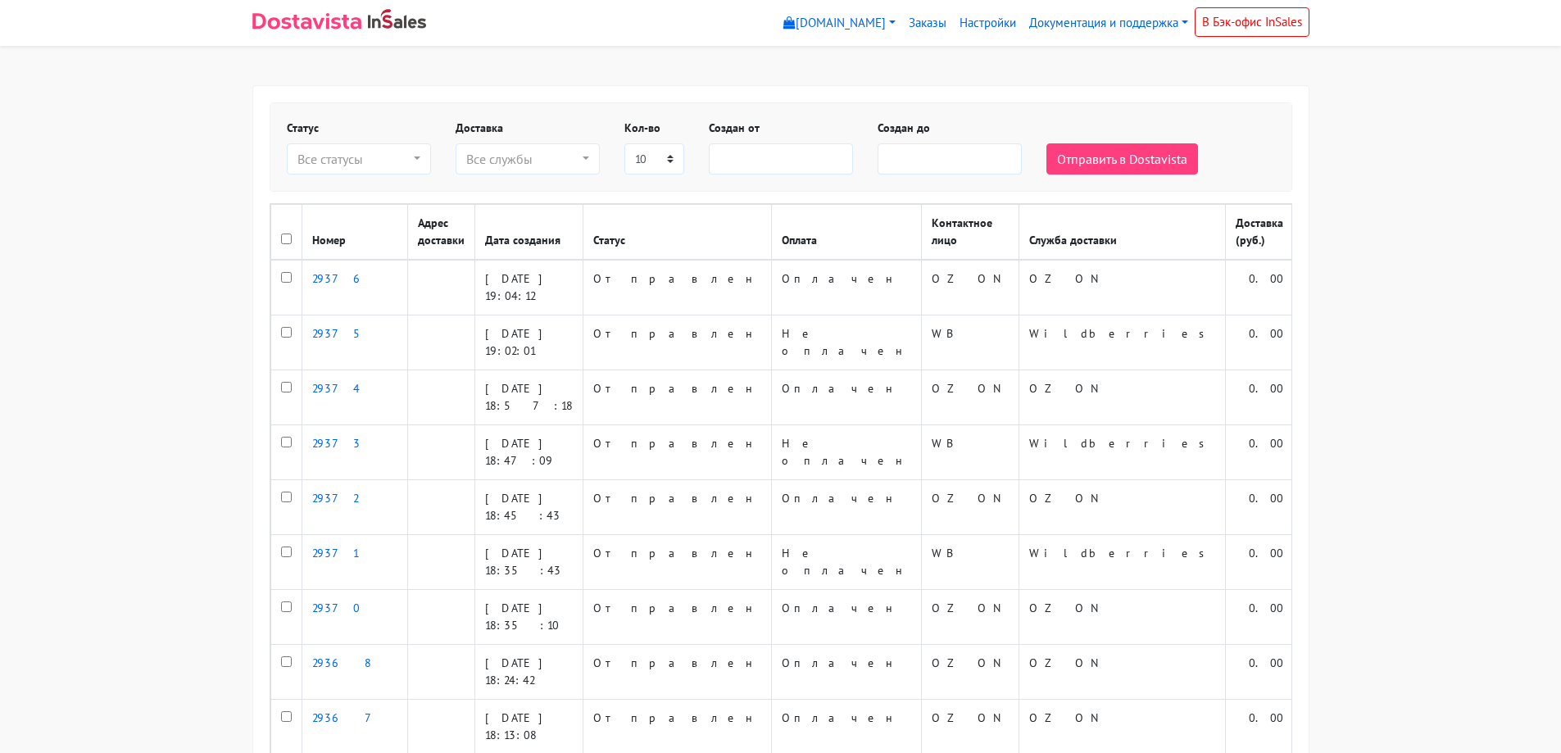
select select
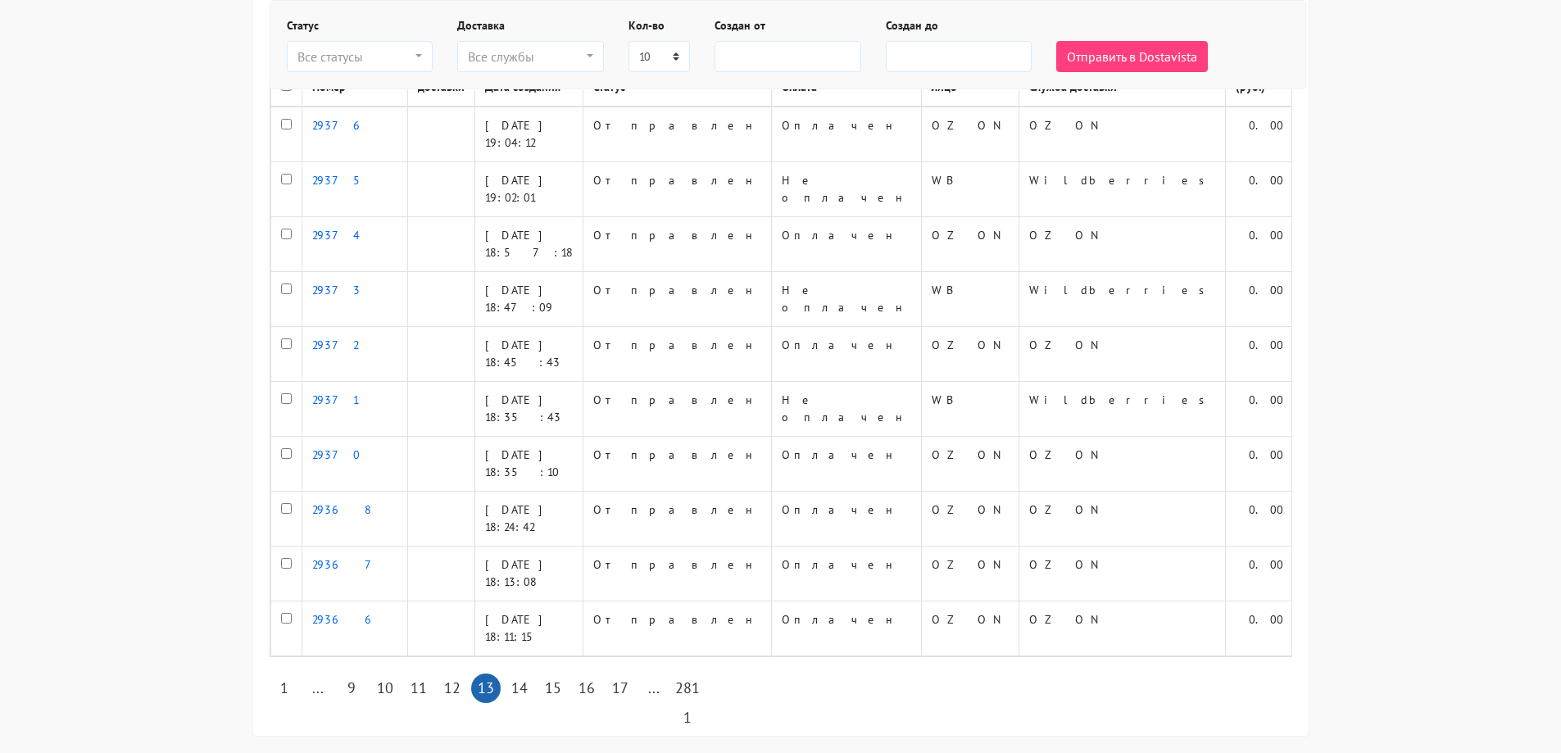
scroll to position [176, 0]
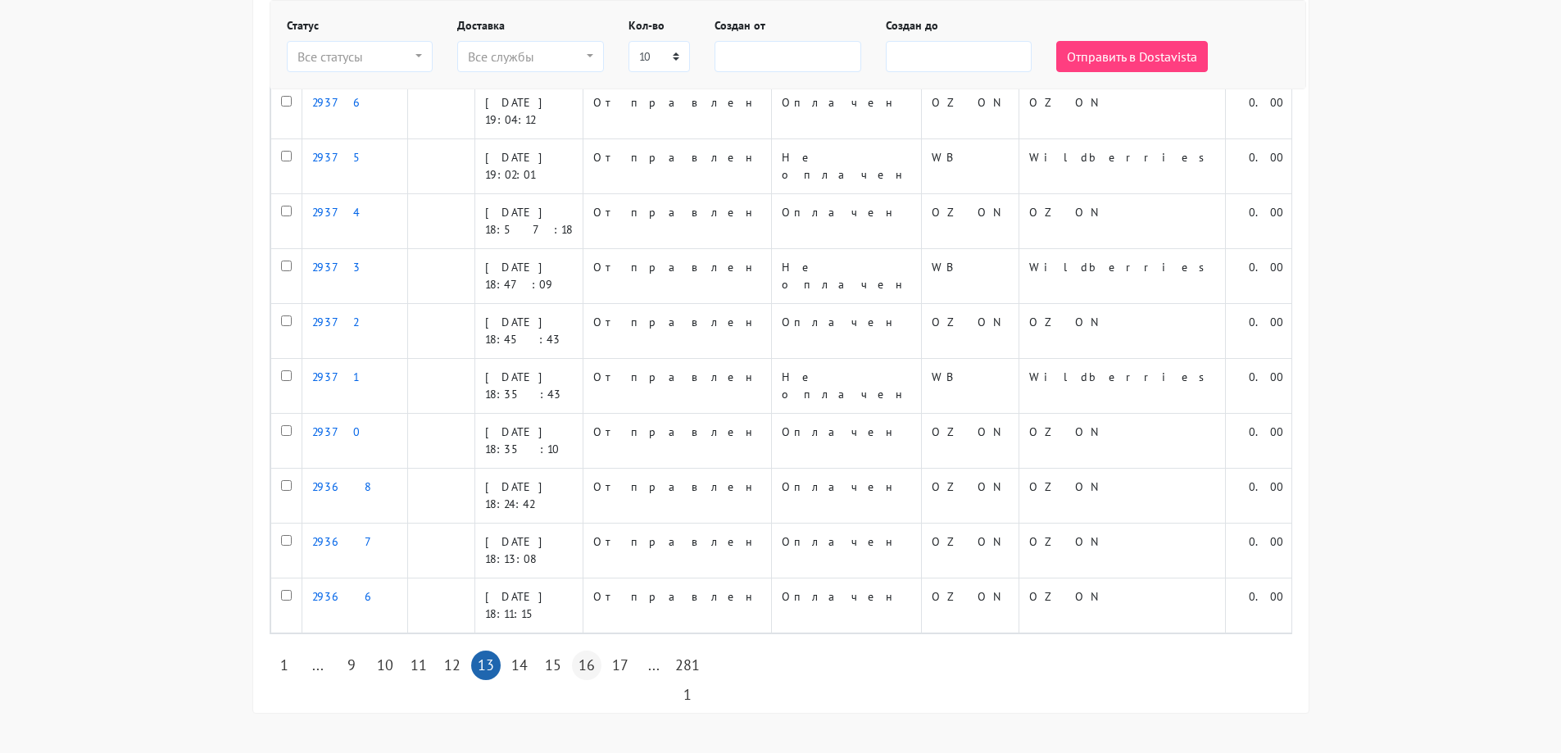
click at [581, 665] on link "16" at bounding box center [587, 666] width 30 height 30
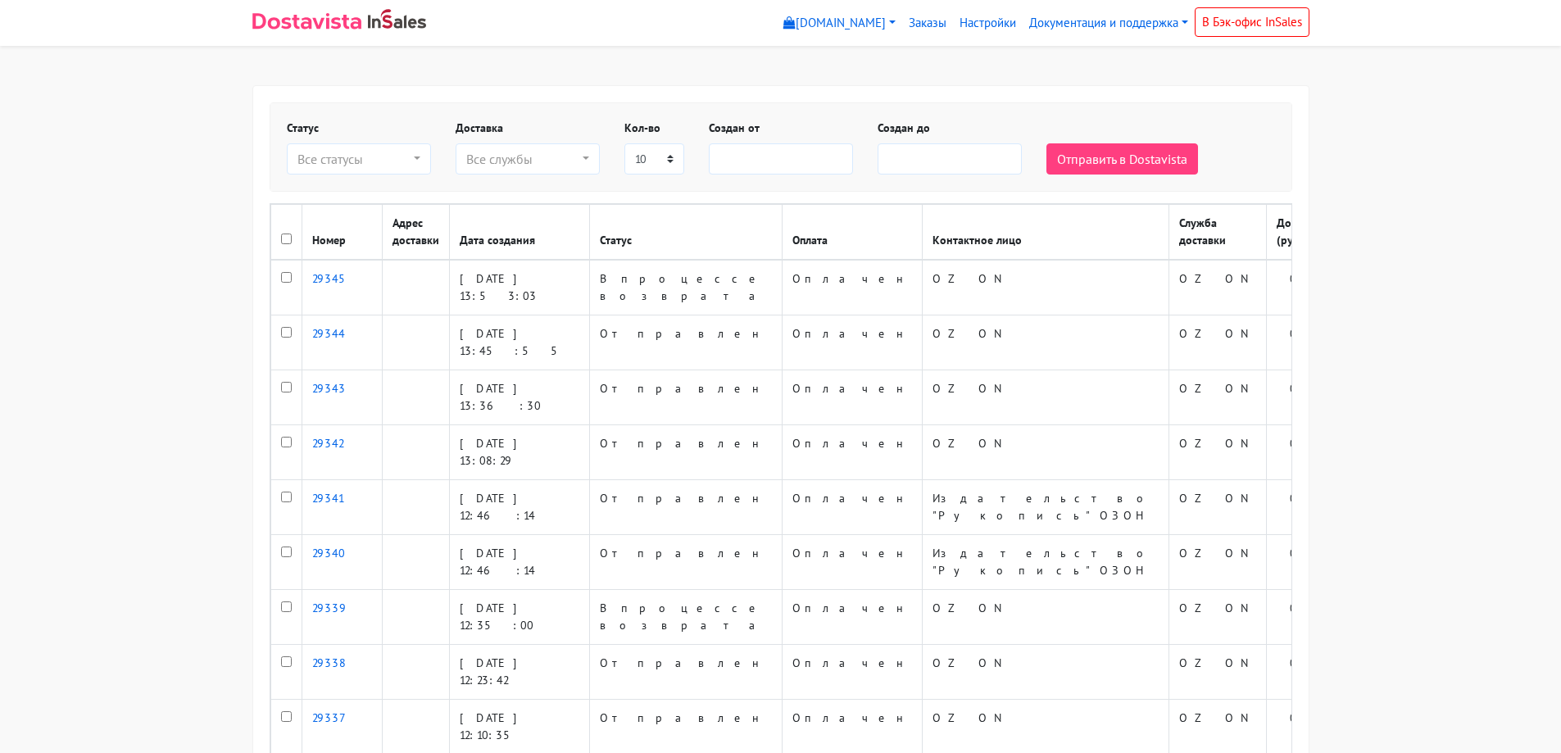
select select
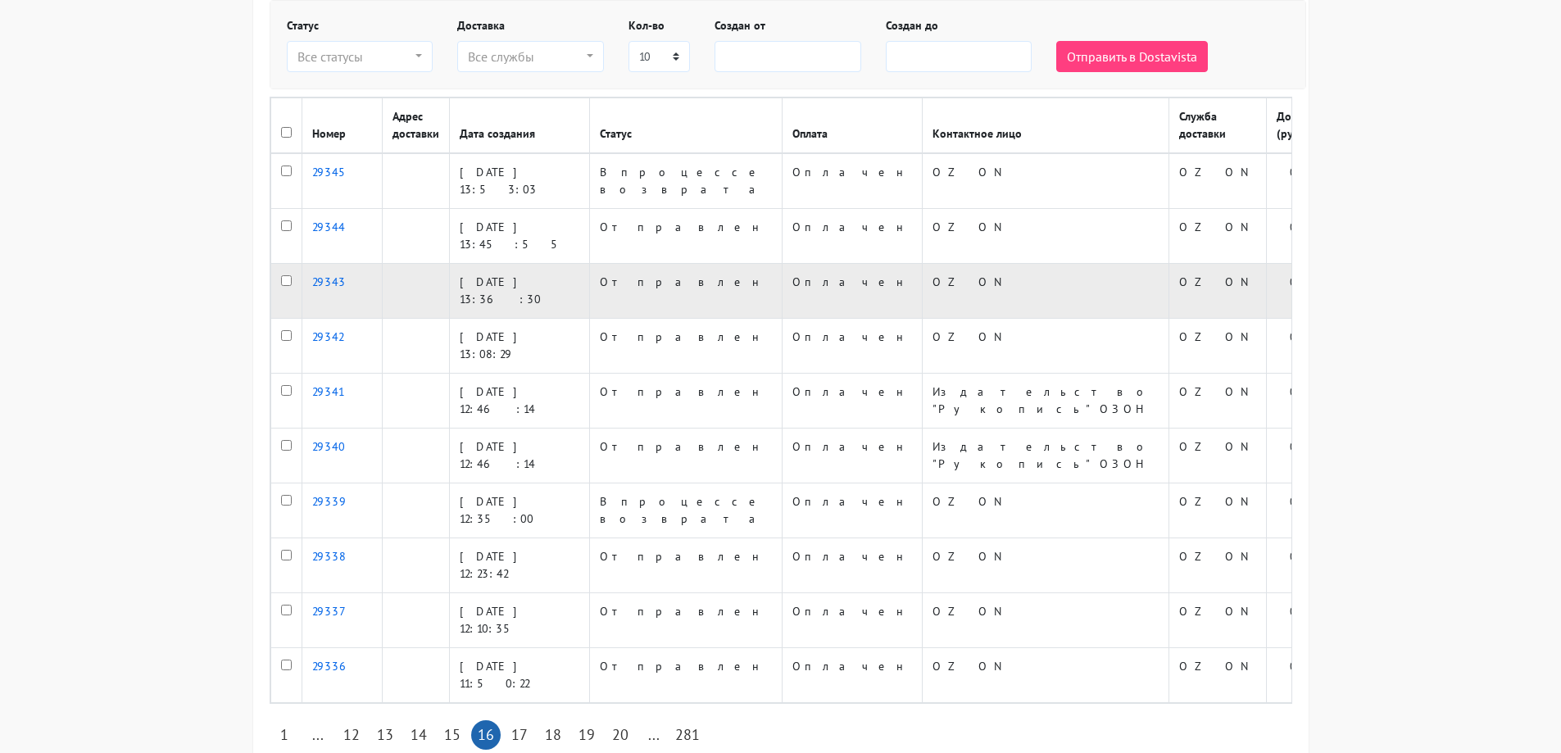
scroll to position [176, 0]
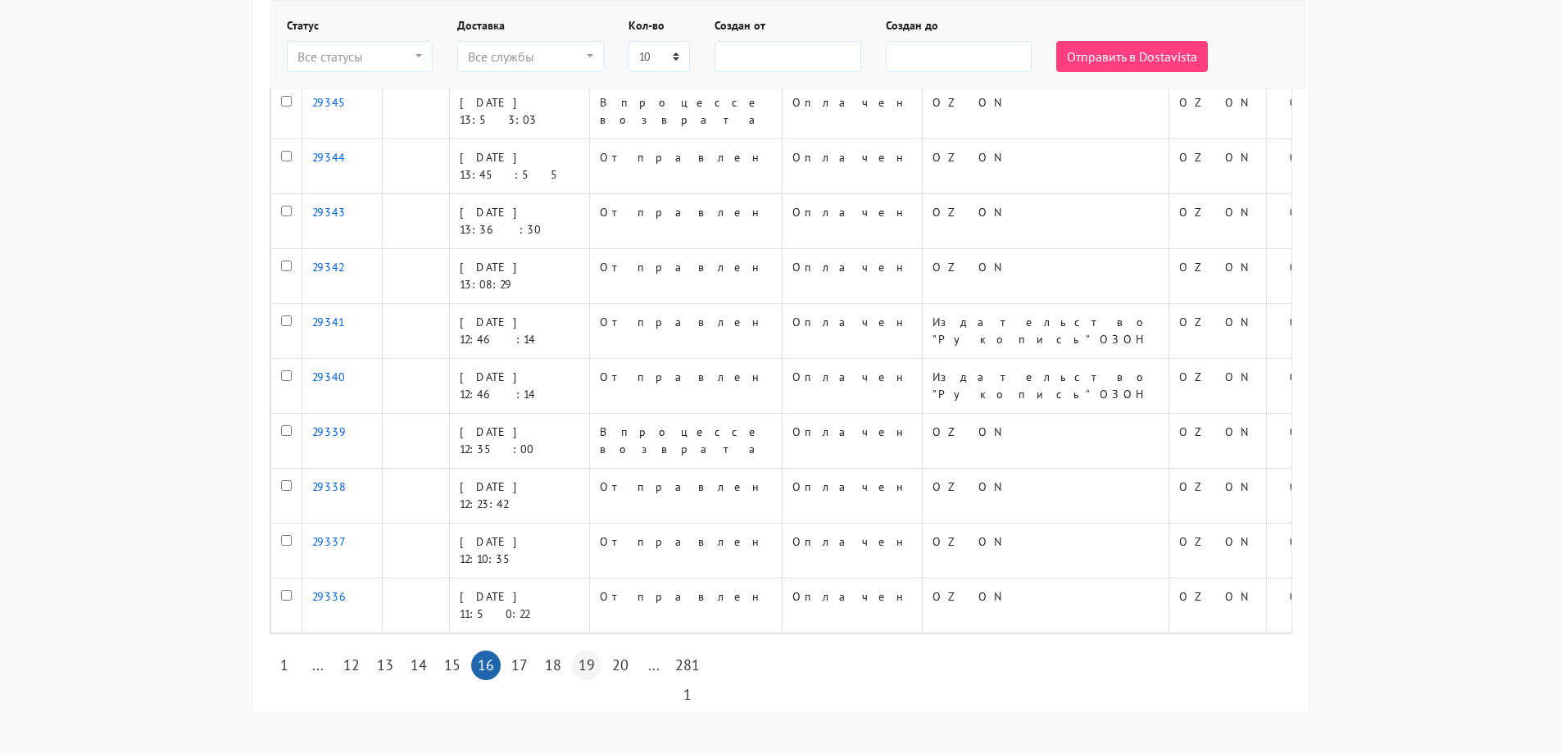
click at [592, 661] on link "19" at bounding box center [587, 666] width 30 height 30
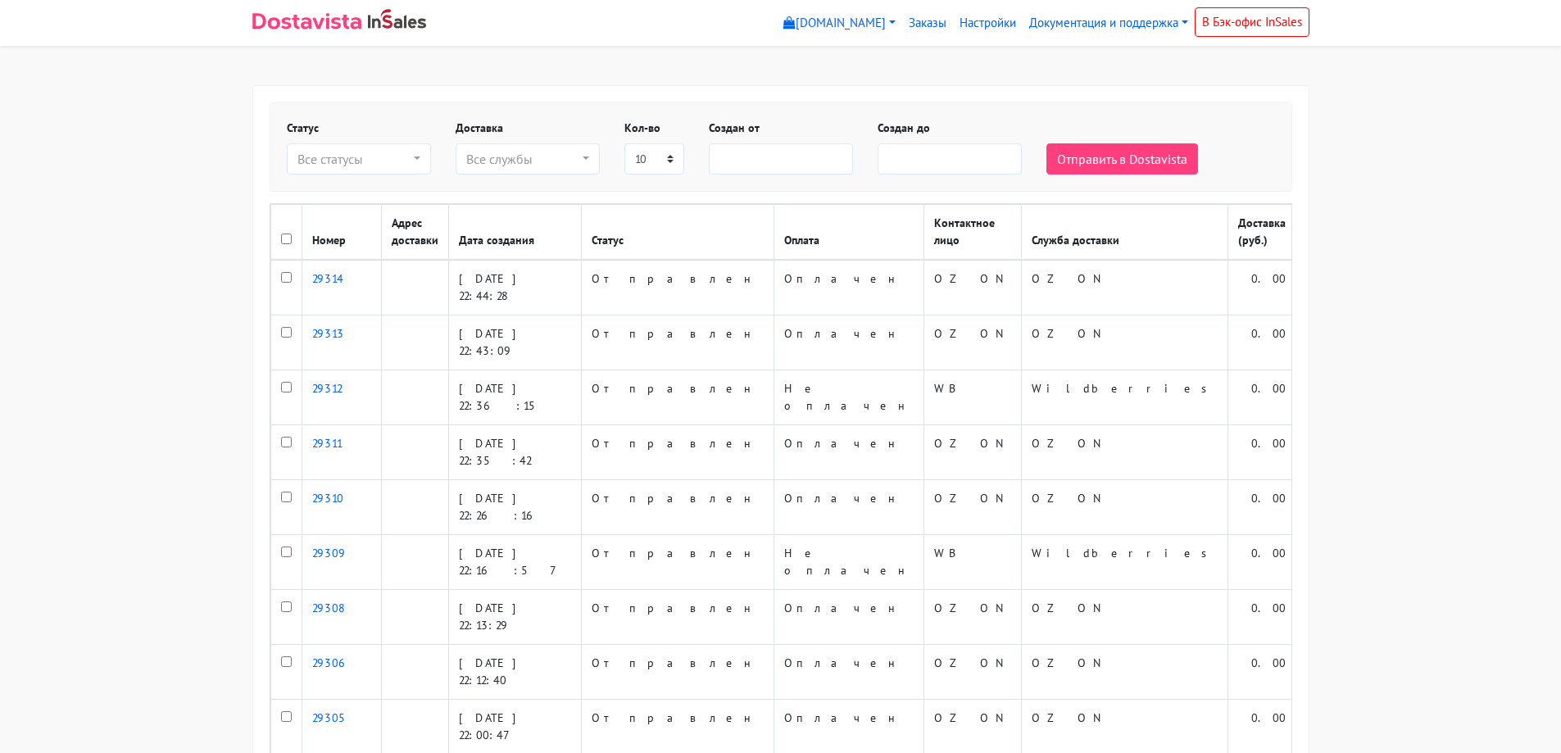
select select
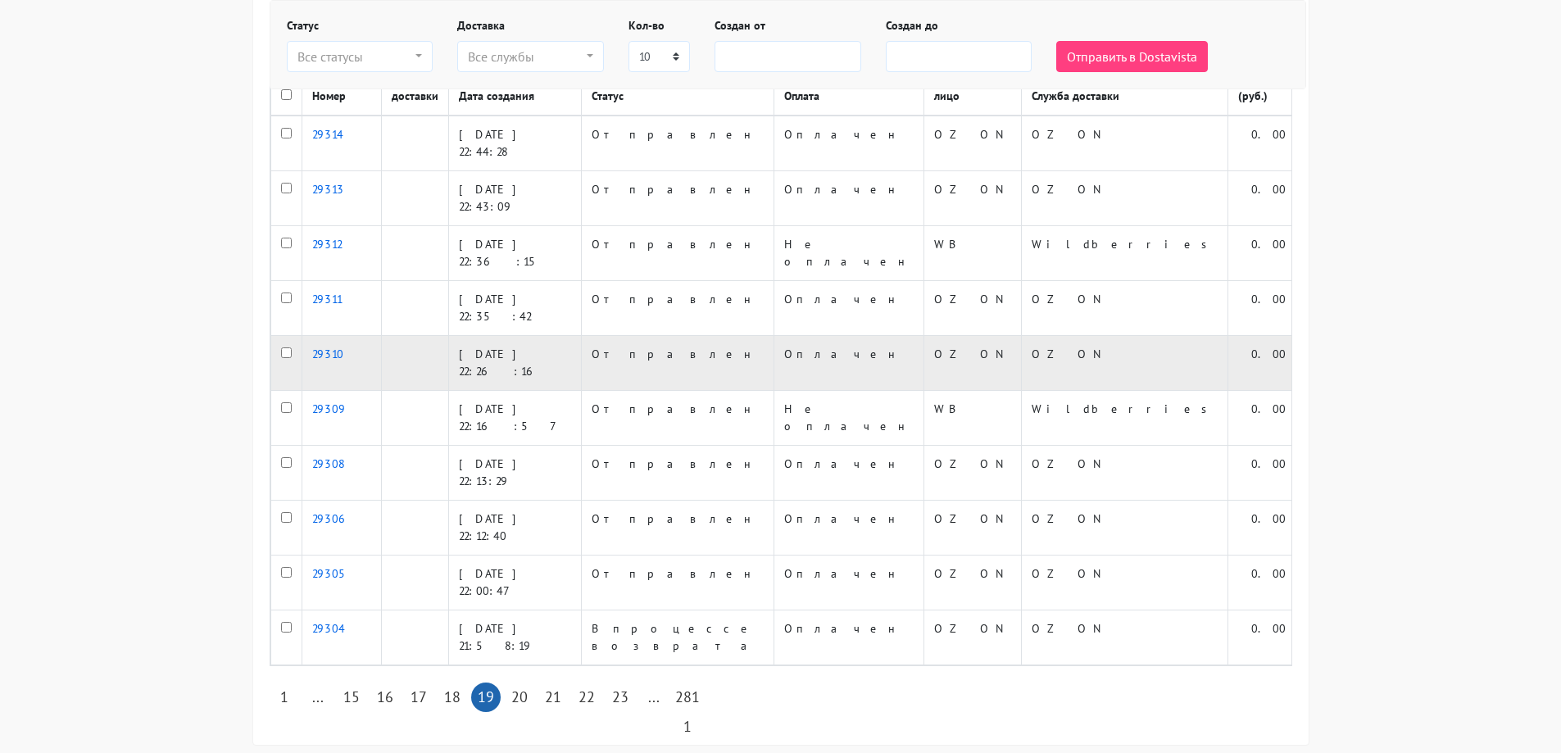
scroll to position [176, 0]
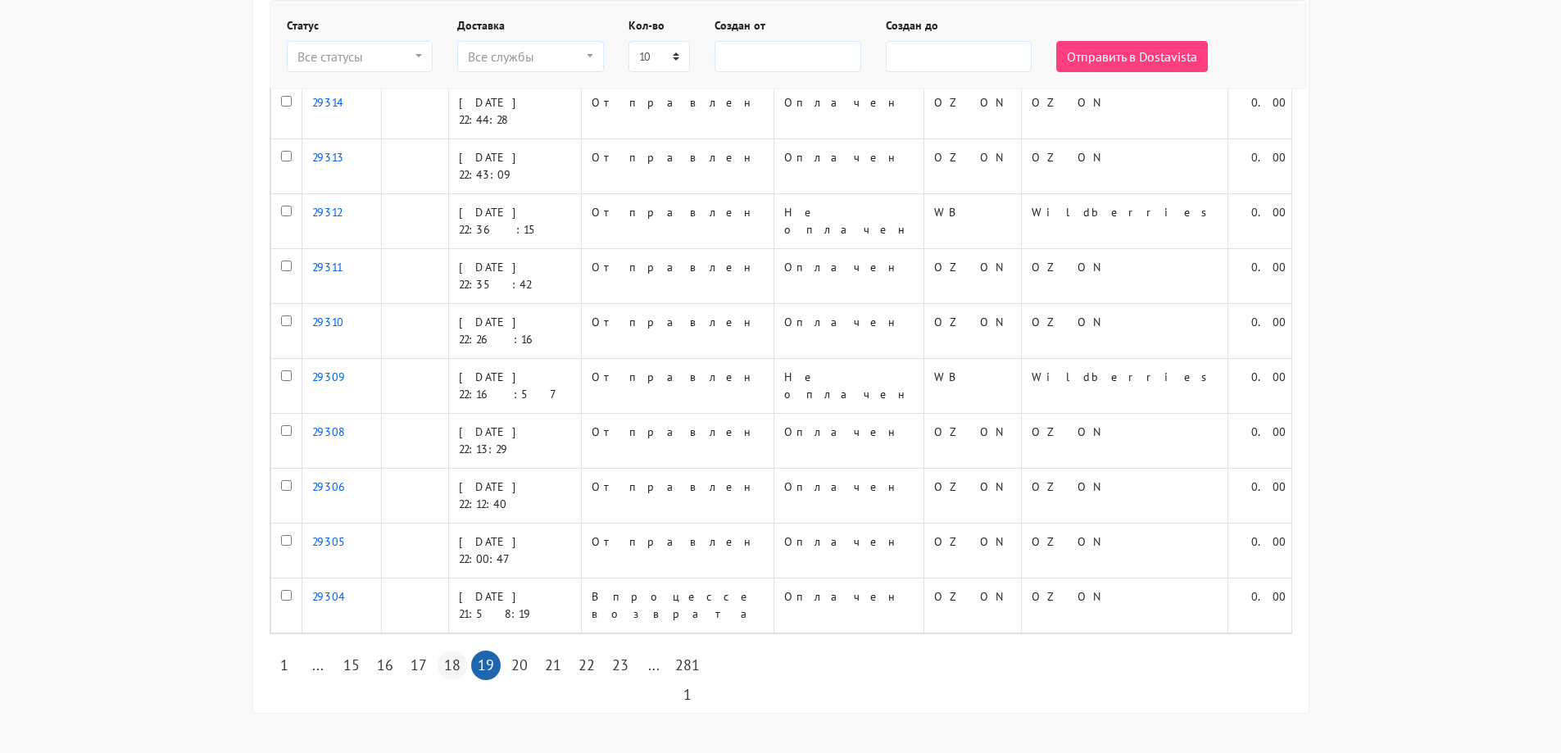
click at [448, 665] on link "18" at bounding box center [453, 666] width 30 height 30
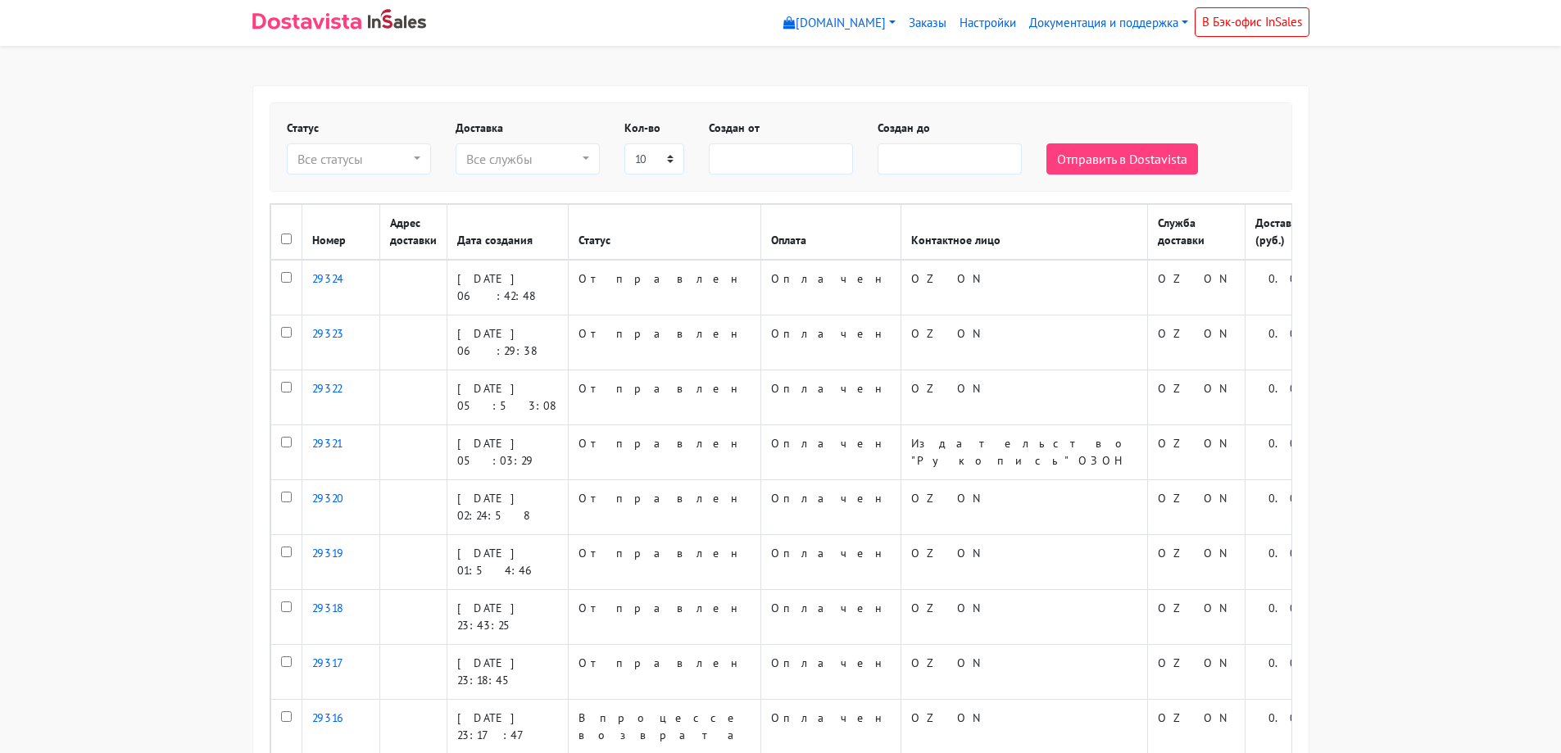
select select
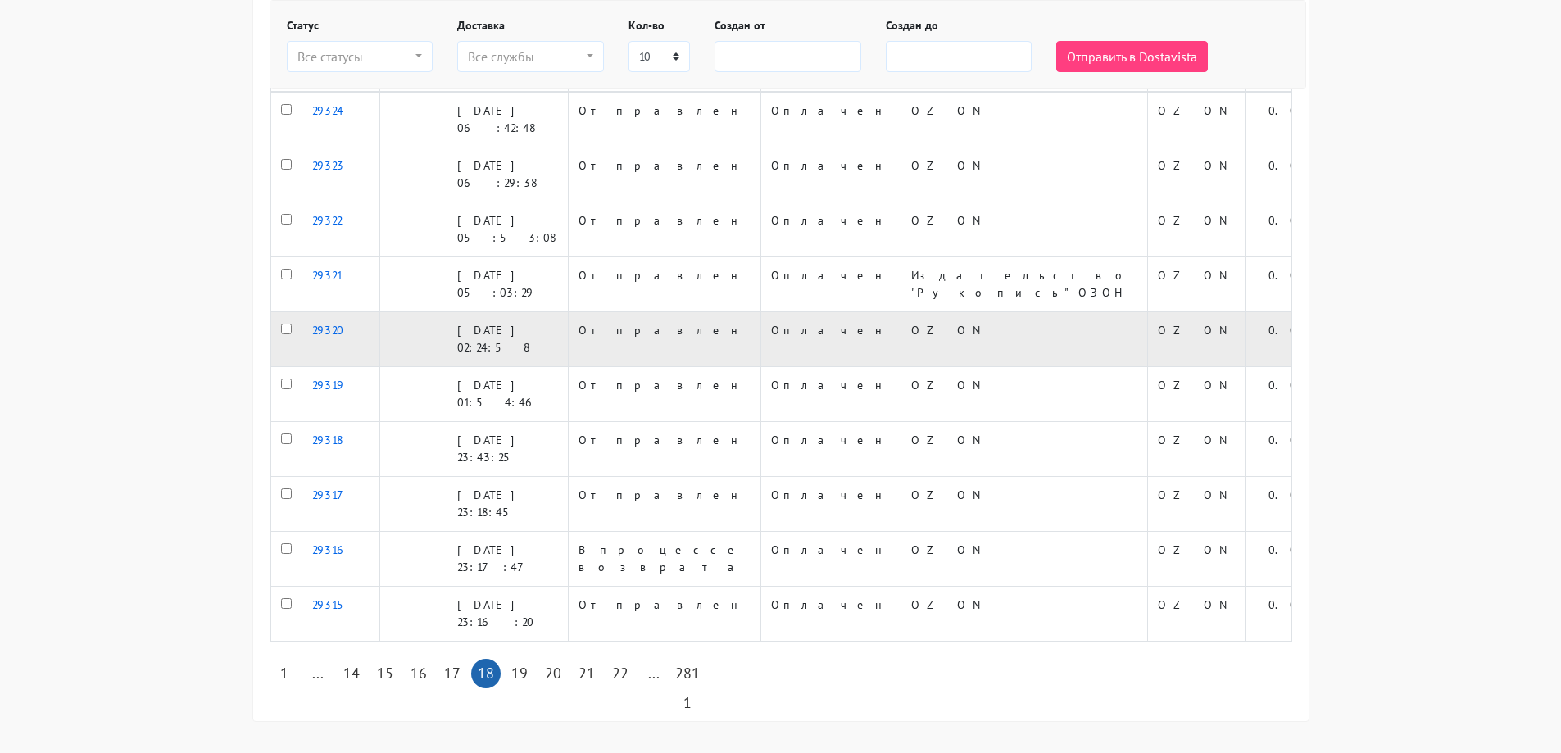
scroll to position [176, 0]
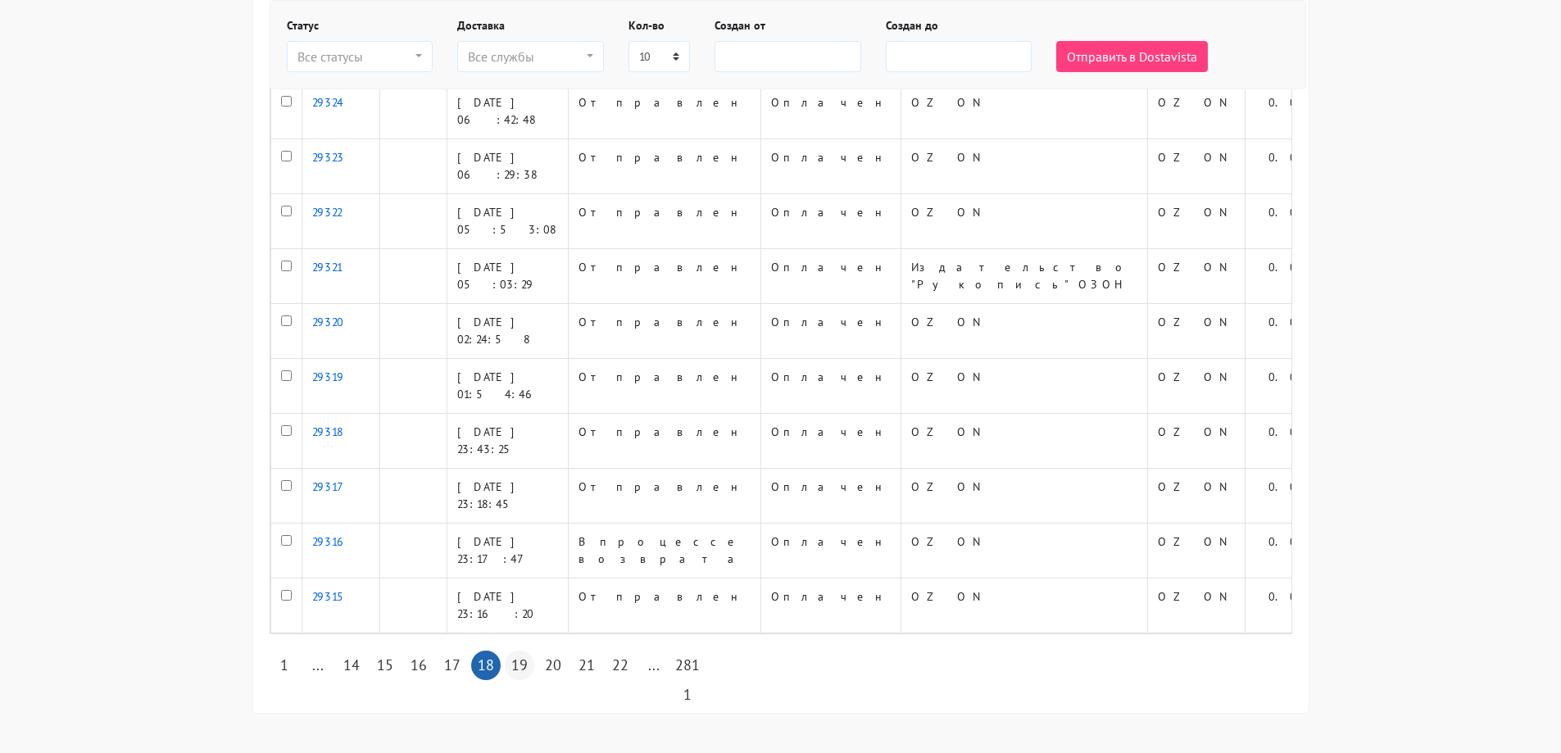
click at [525, 671] on link "19" at bounding box center [520, 666] width 30 height 30
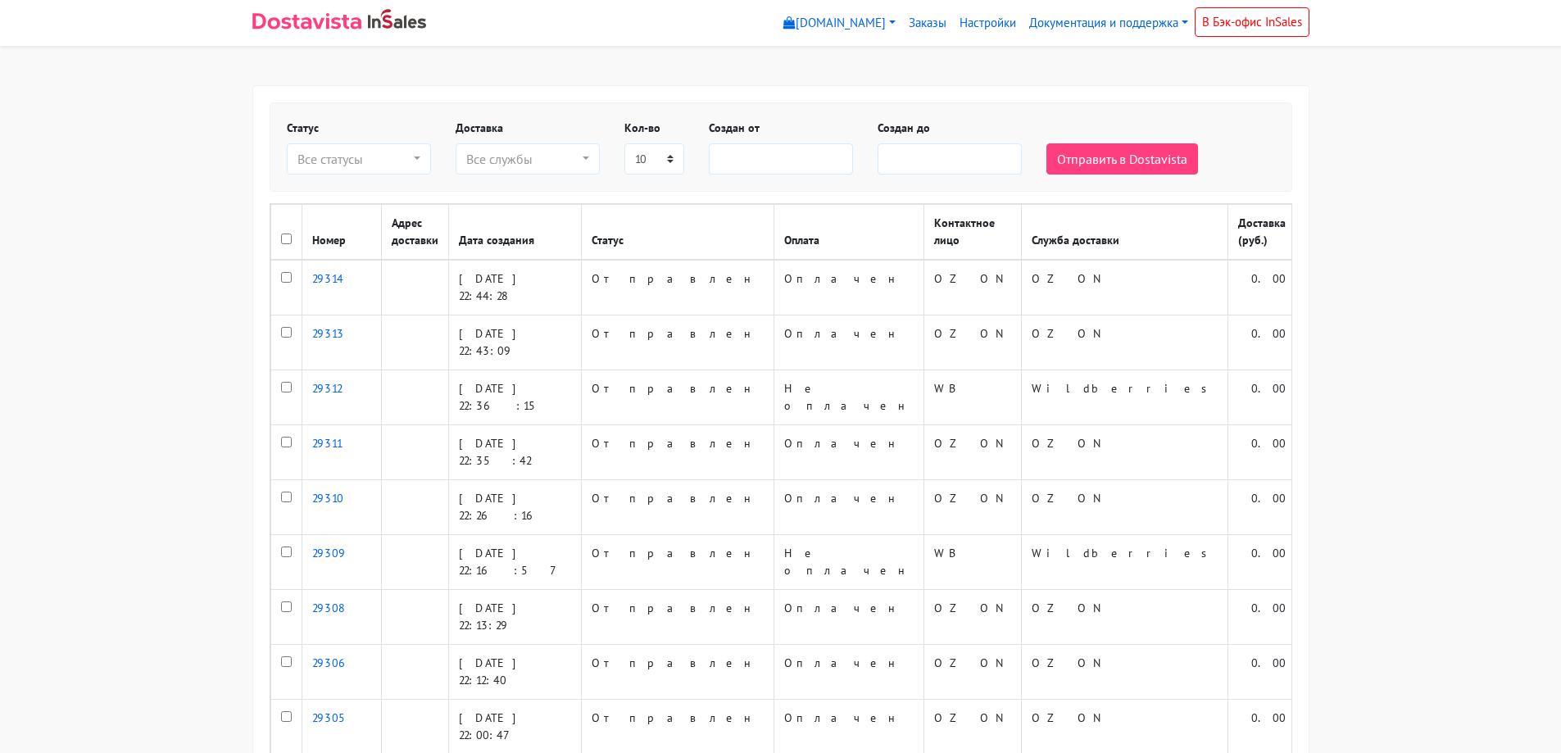
select select
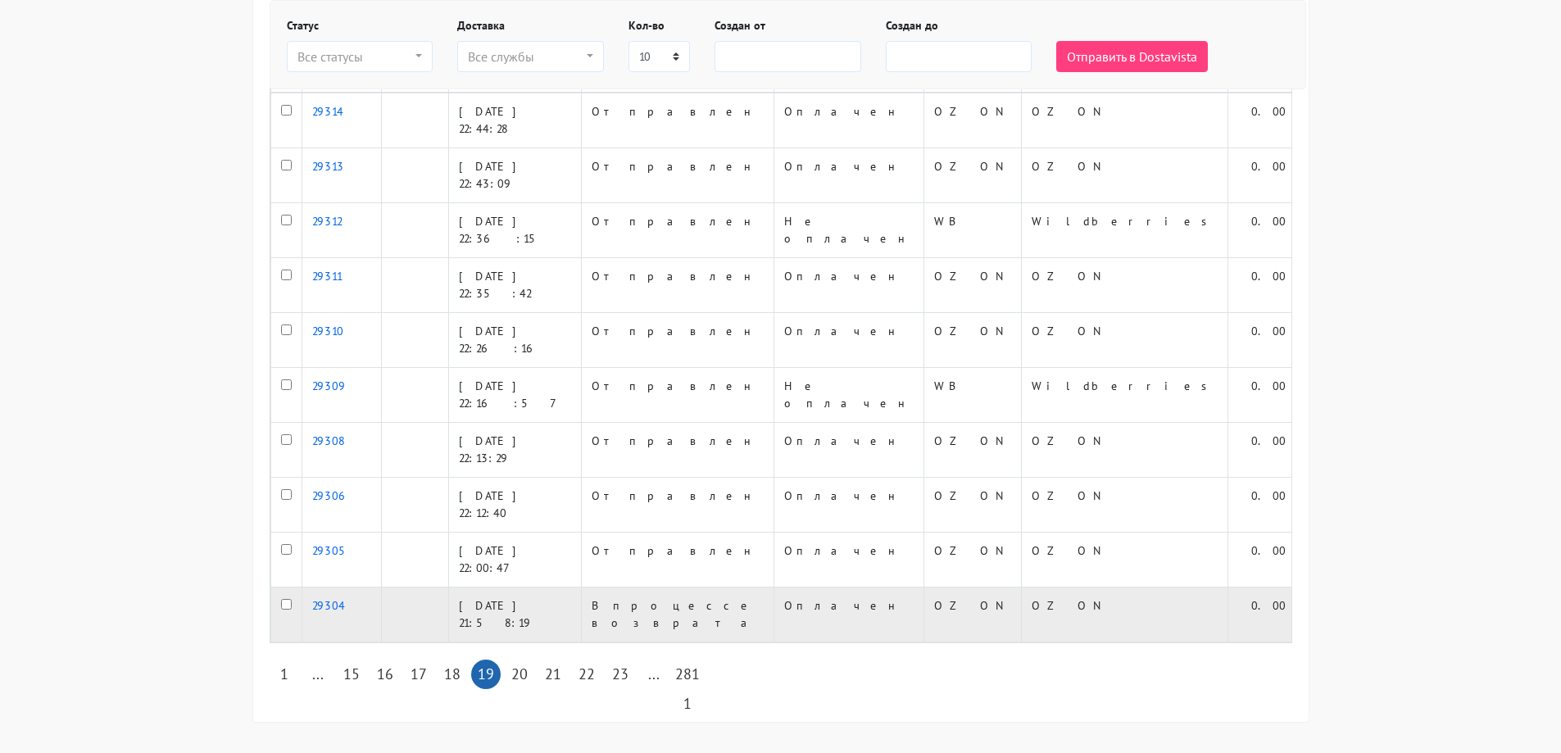
scroll to position [176, 0]
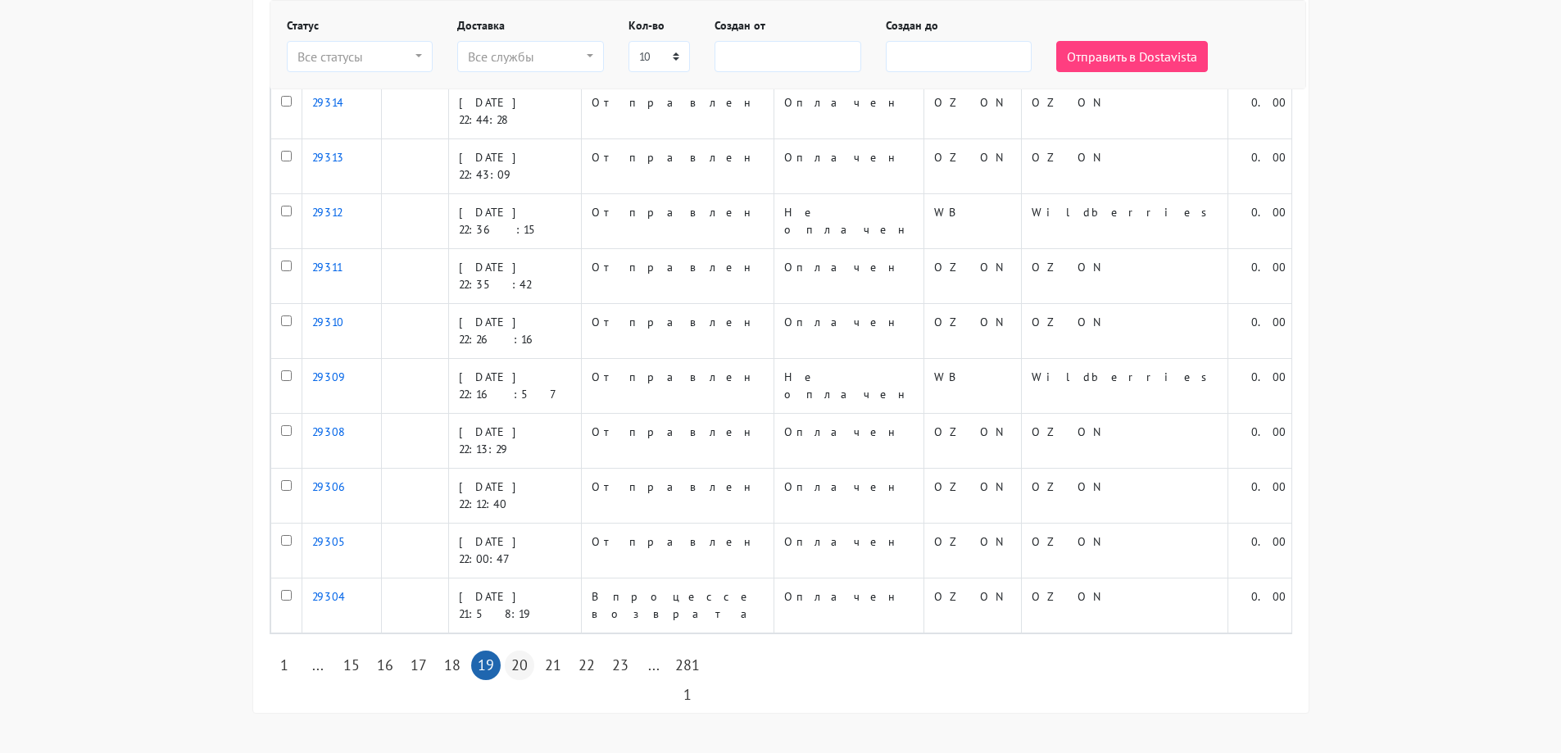
click at [526, 665] on link "20" at bounding box center [520, 666] width 30 height 30
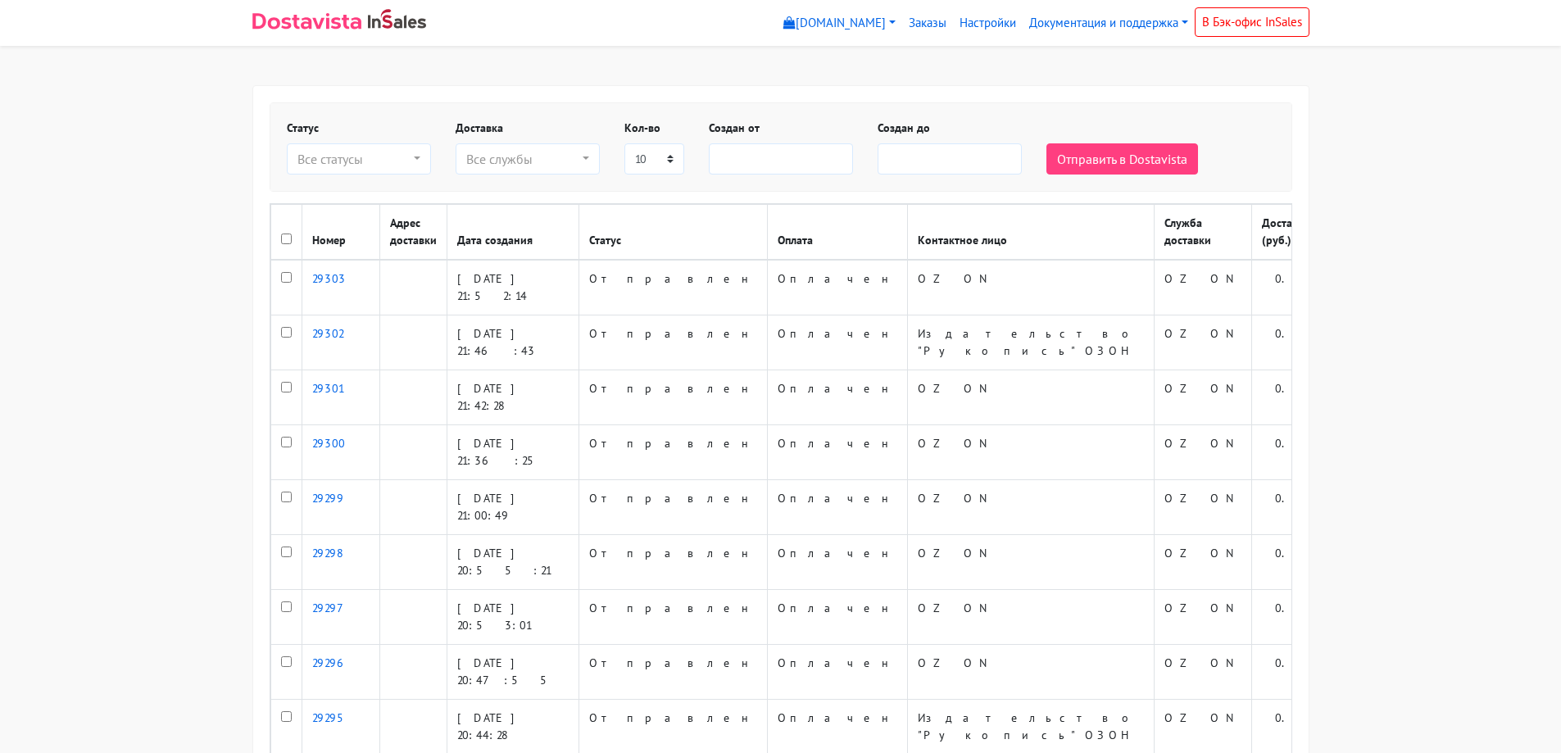
select select
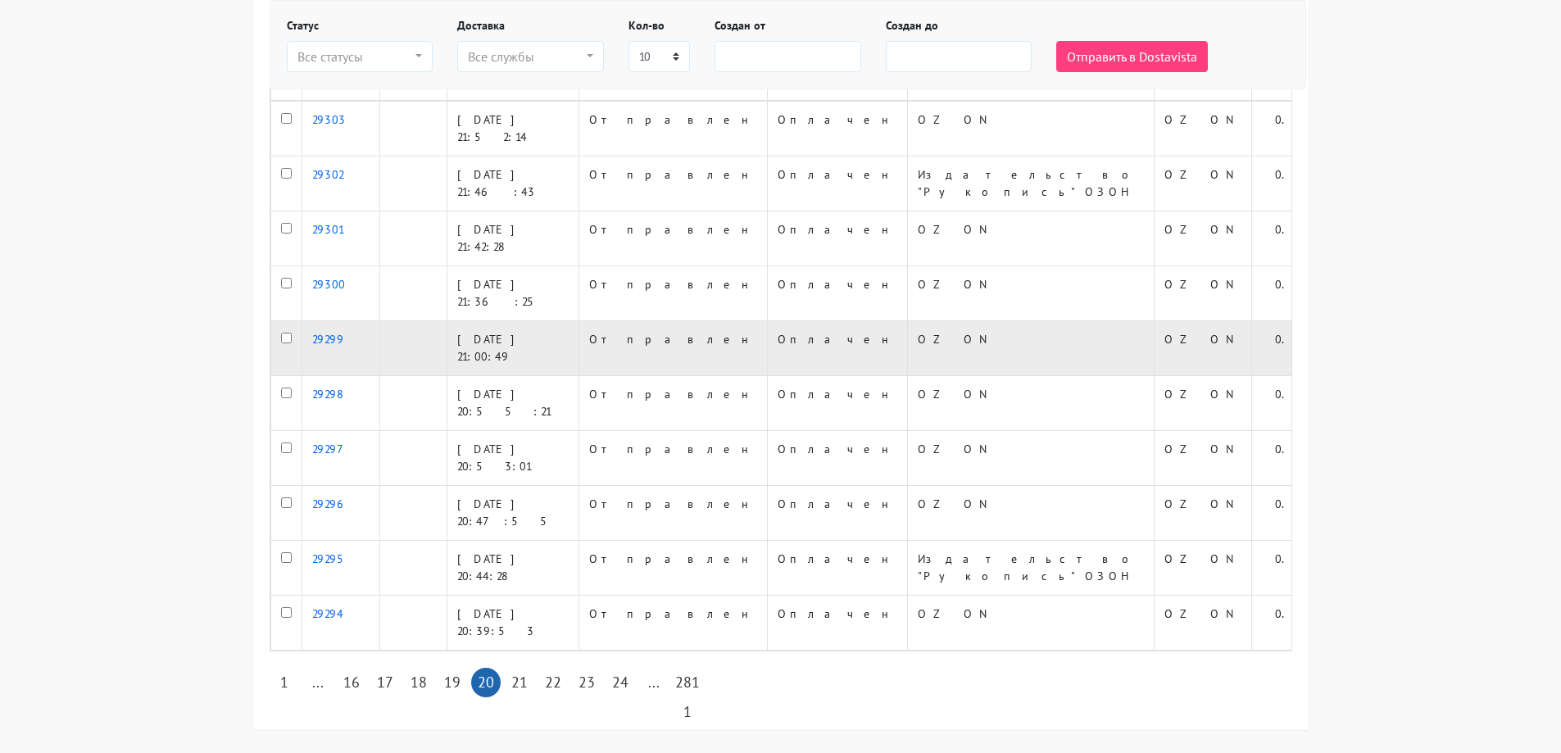
scroll to position [176, 0]
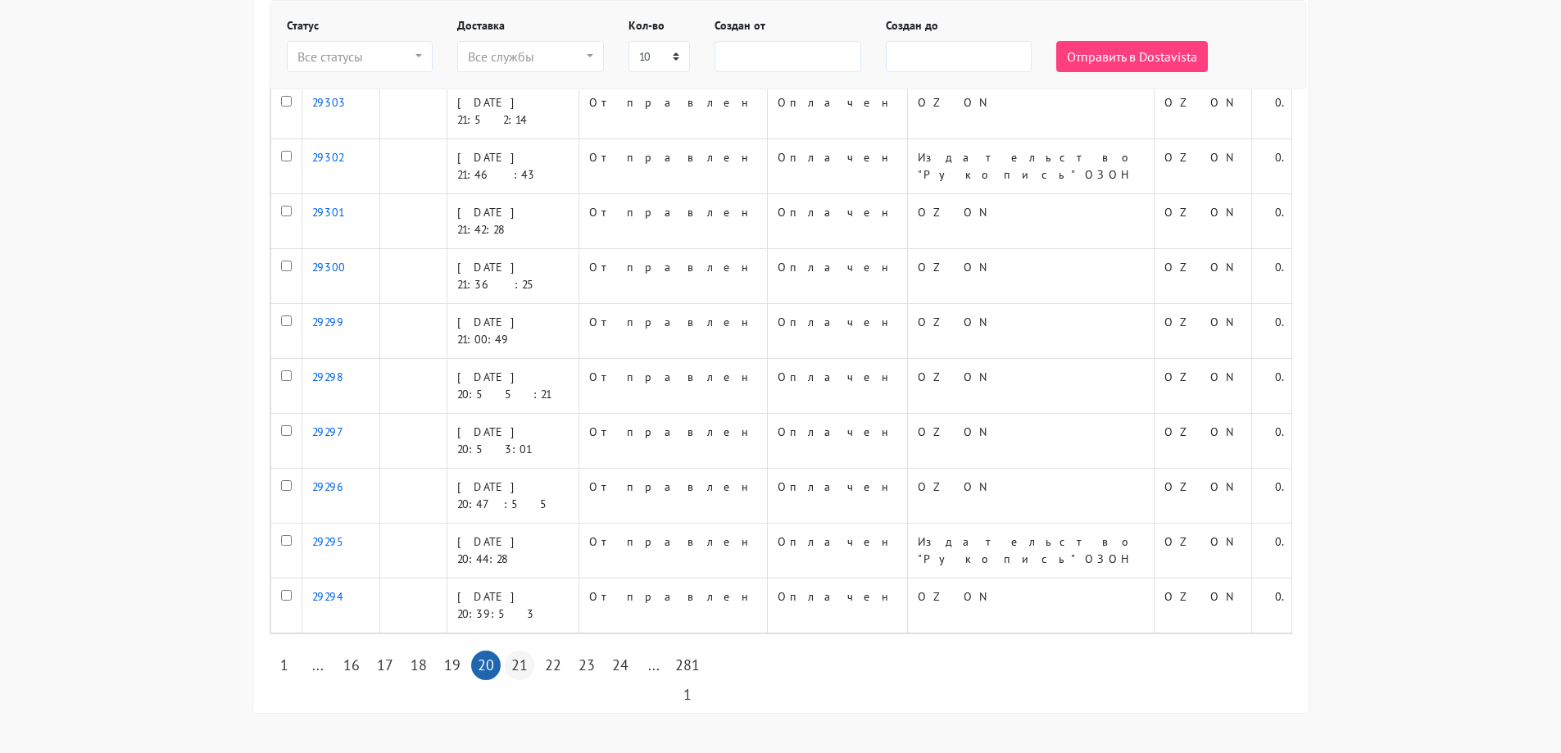
click at [520, 666] on link "21" at bounding box center [520, 666] width 30 height 30
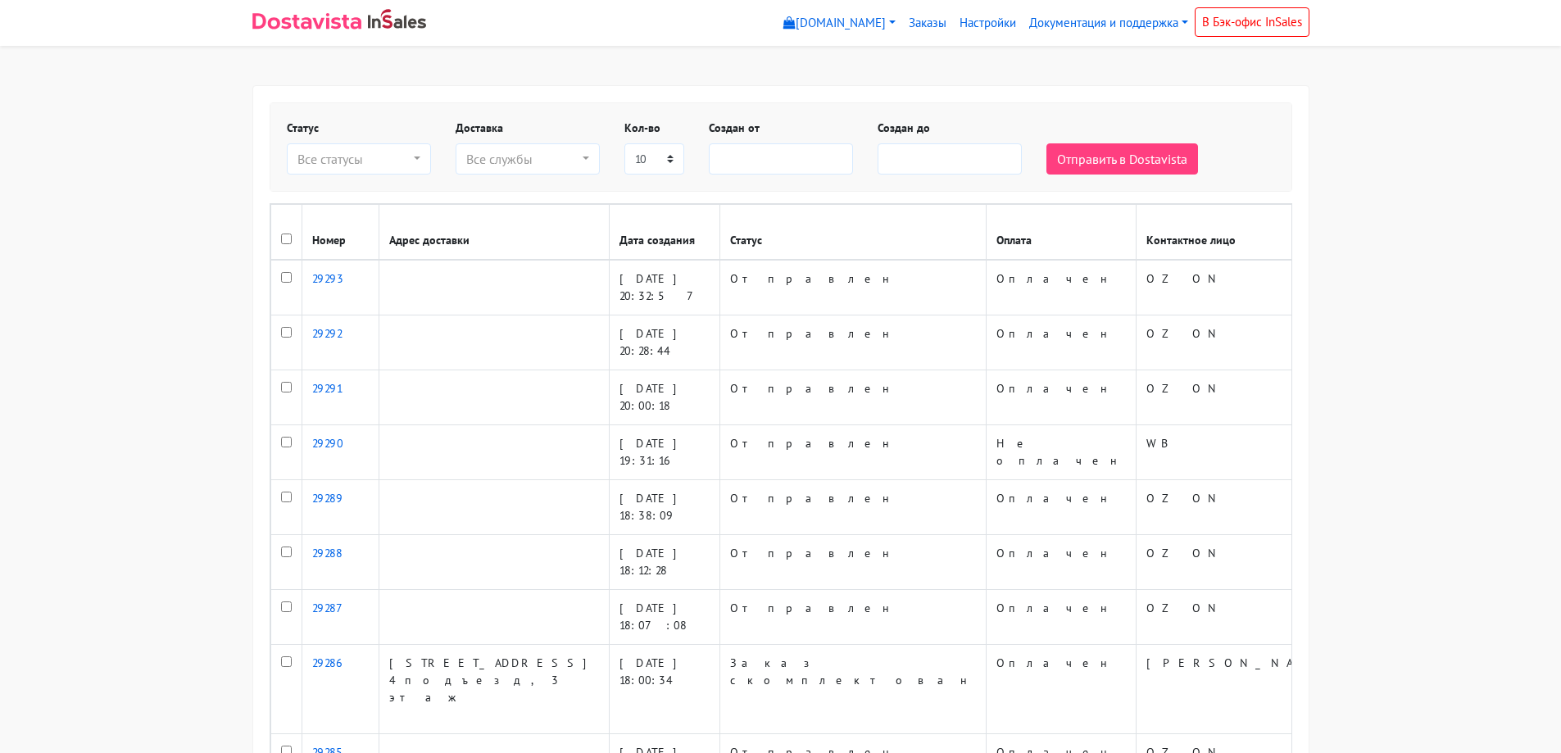
select select
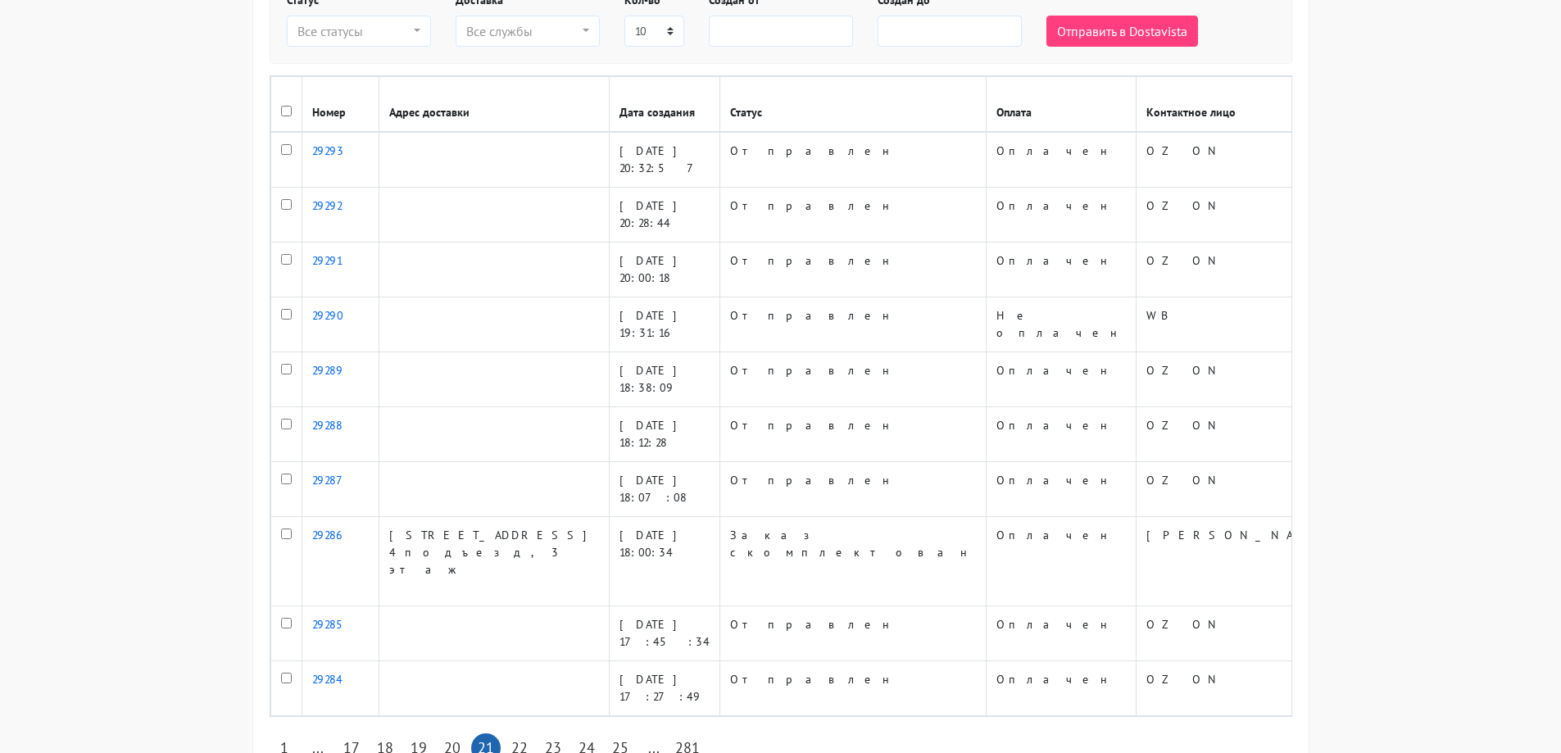
scroll to position [164, 0]
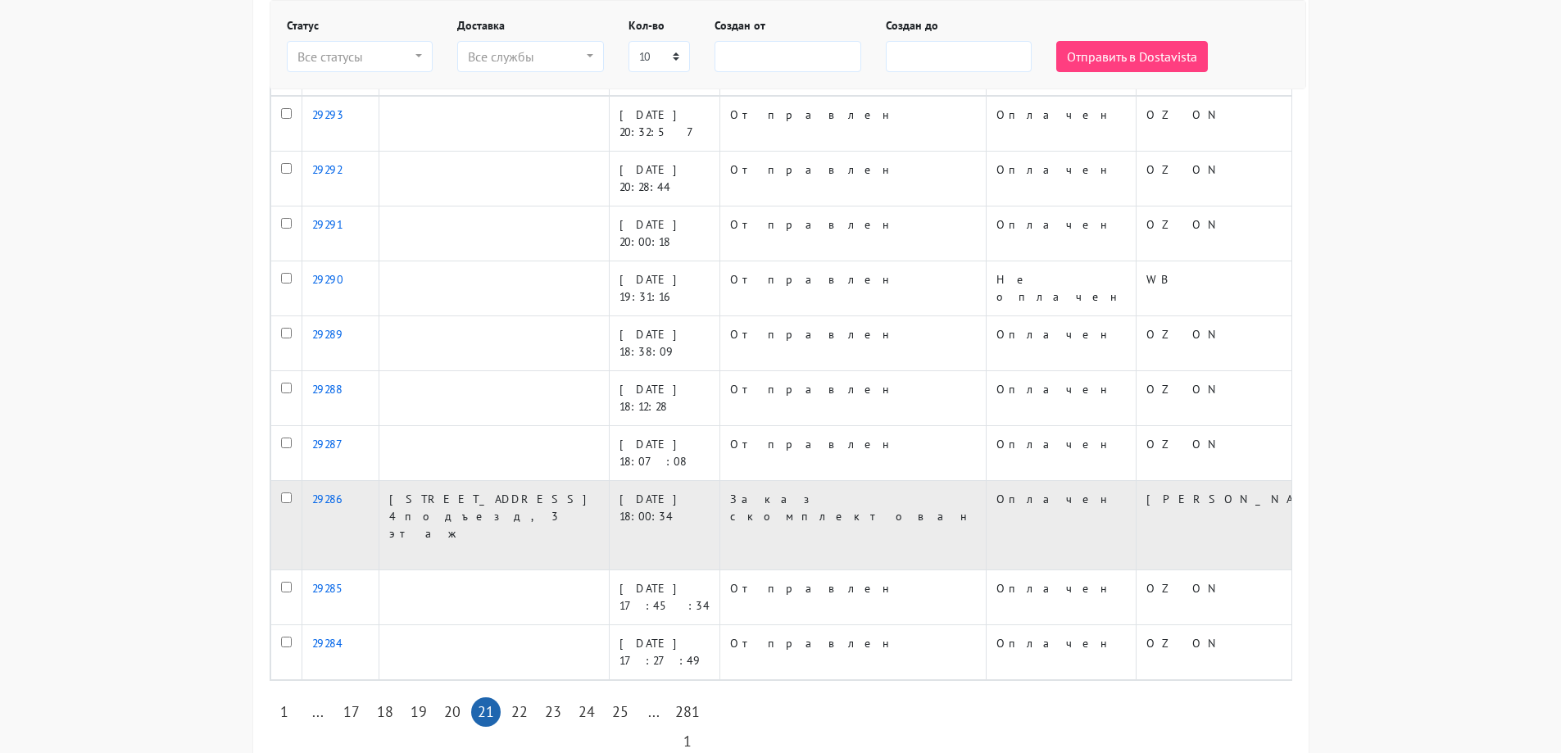
click at [1350, 537] on td "Курьерская доставка (Сдэк, Боксберри)" at bounding box center [1456, 525] width 212 height 89
